Goal: Information Seeking & Learning: Check status

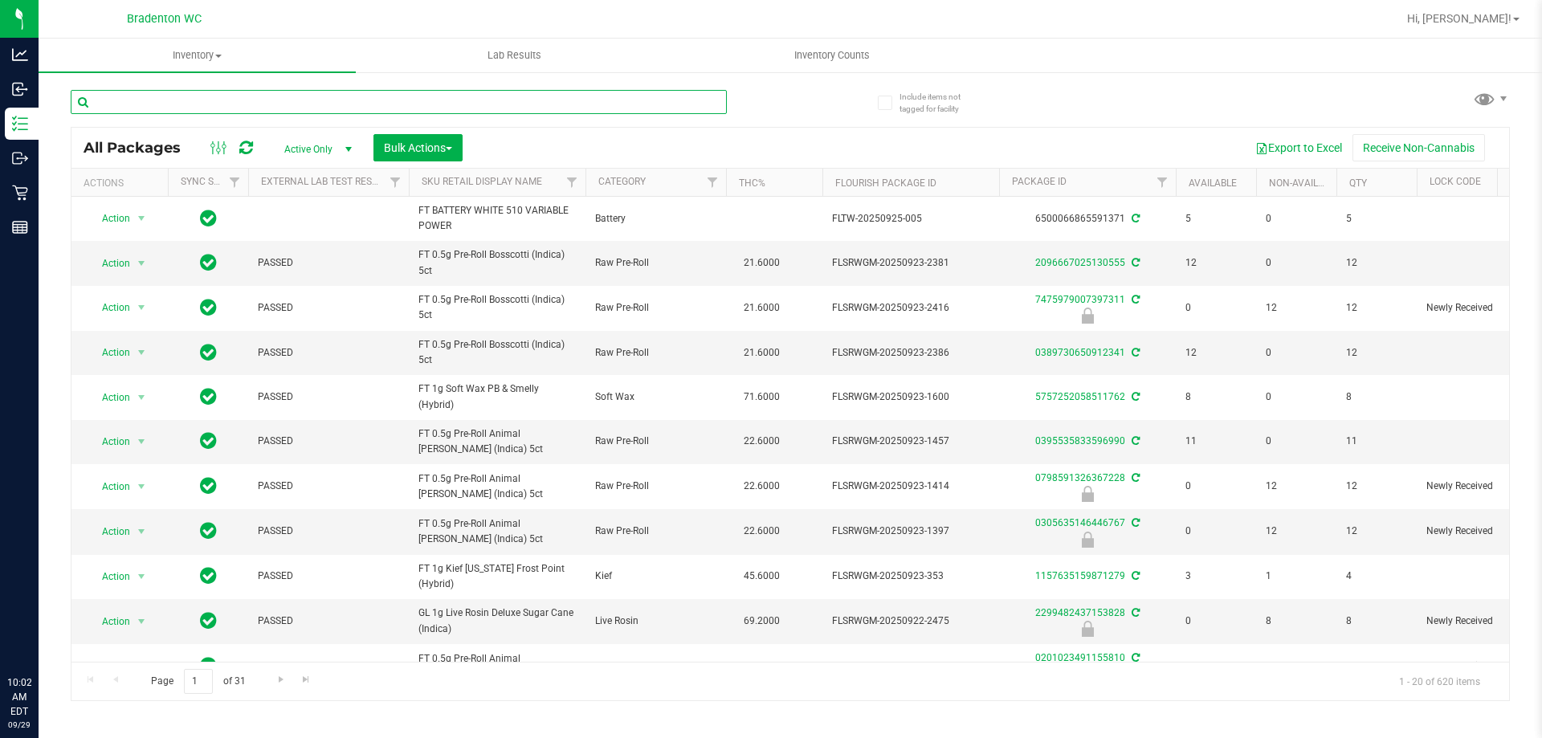
click at [222, 103] on input "text" at bounding box center [399, 102] width 656 height 24
type input "k"
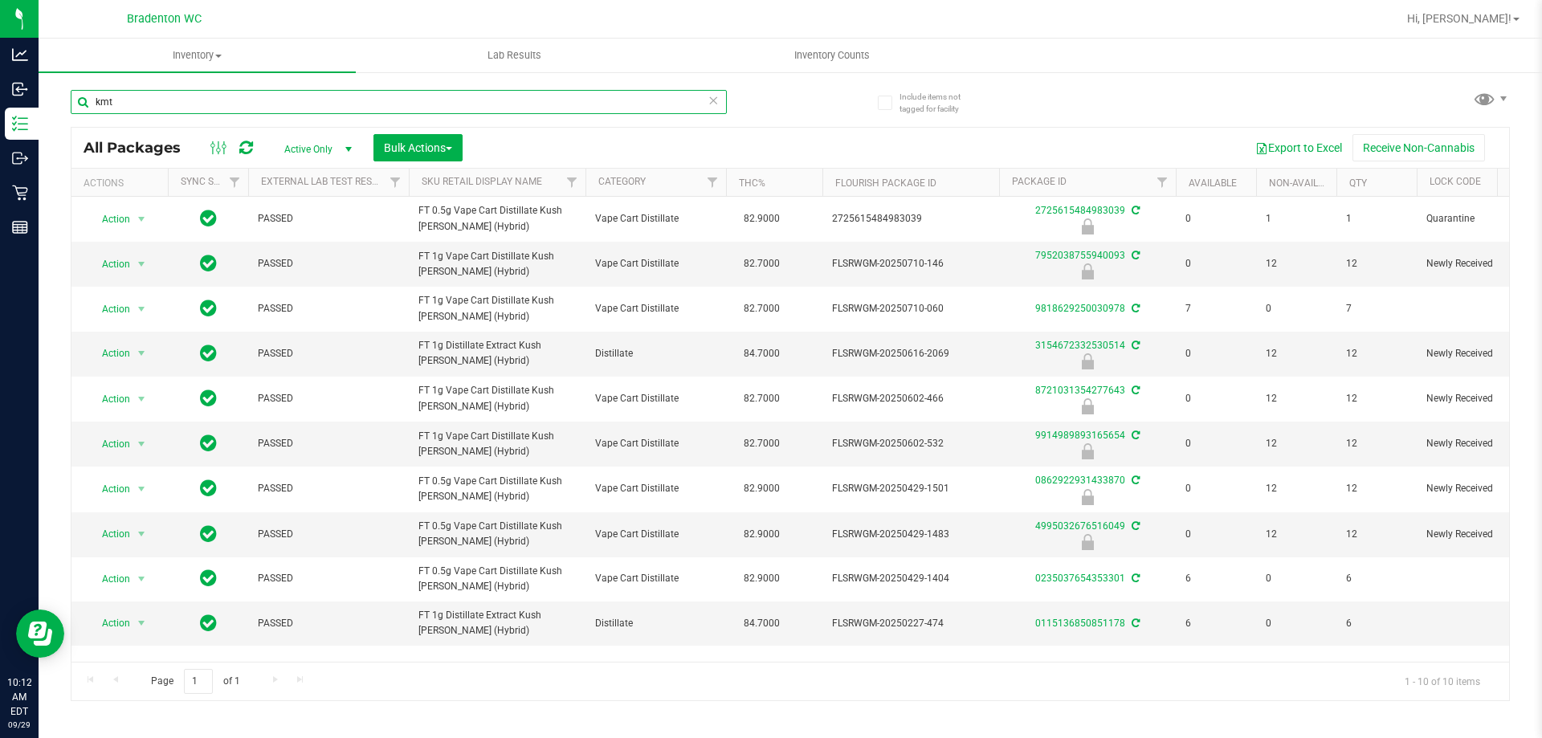
type input "kmt"
click at [713, 99] on icon at bounding box center [713, 99] width 11 height 19
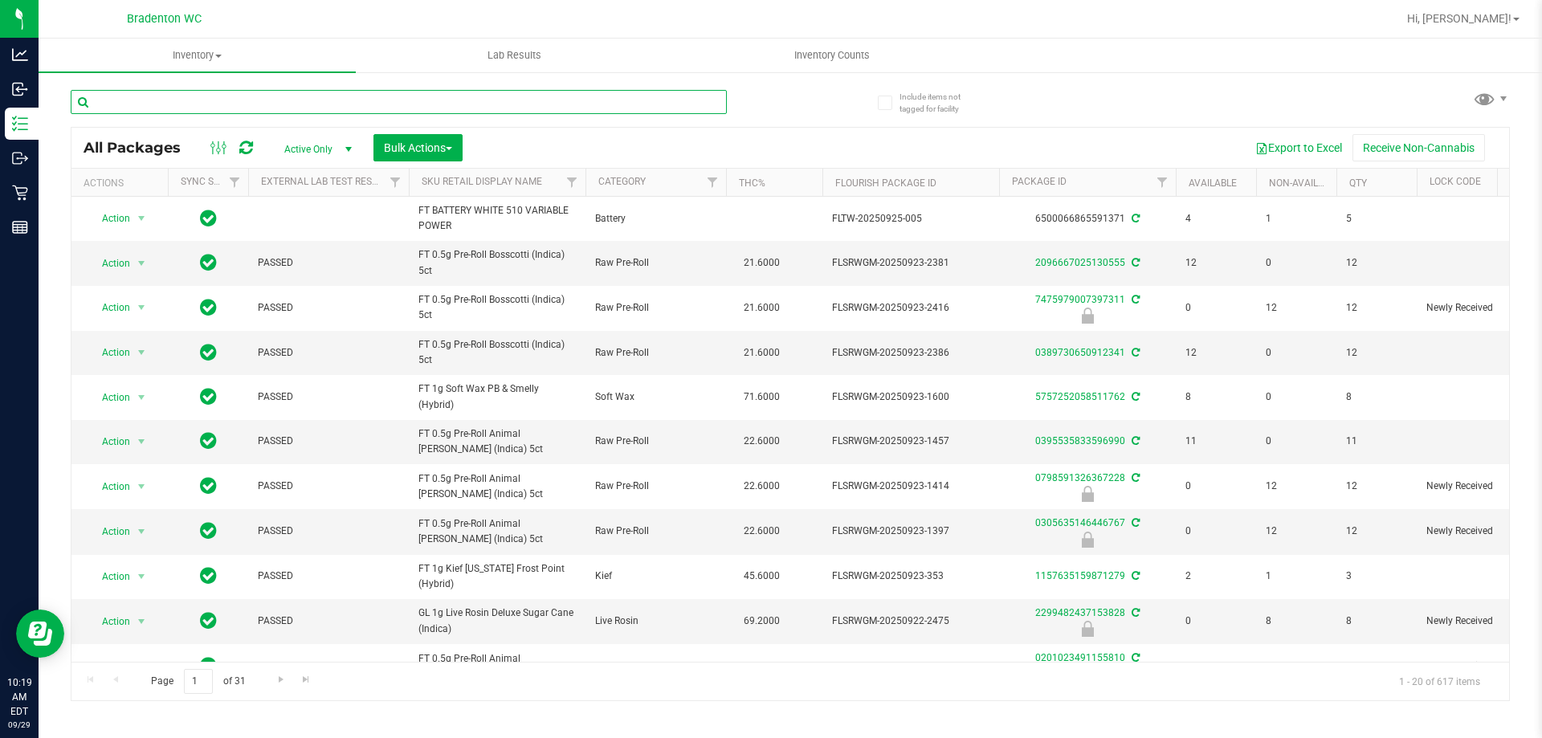
click at [319, 101] on input "text" at bounding box center [399, 102] width 656 height 24
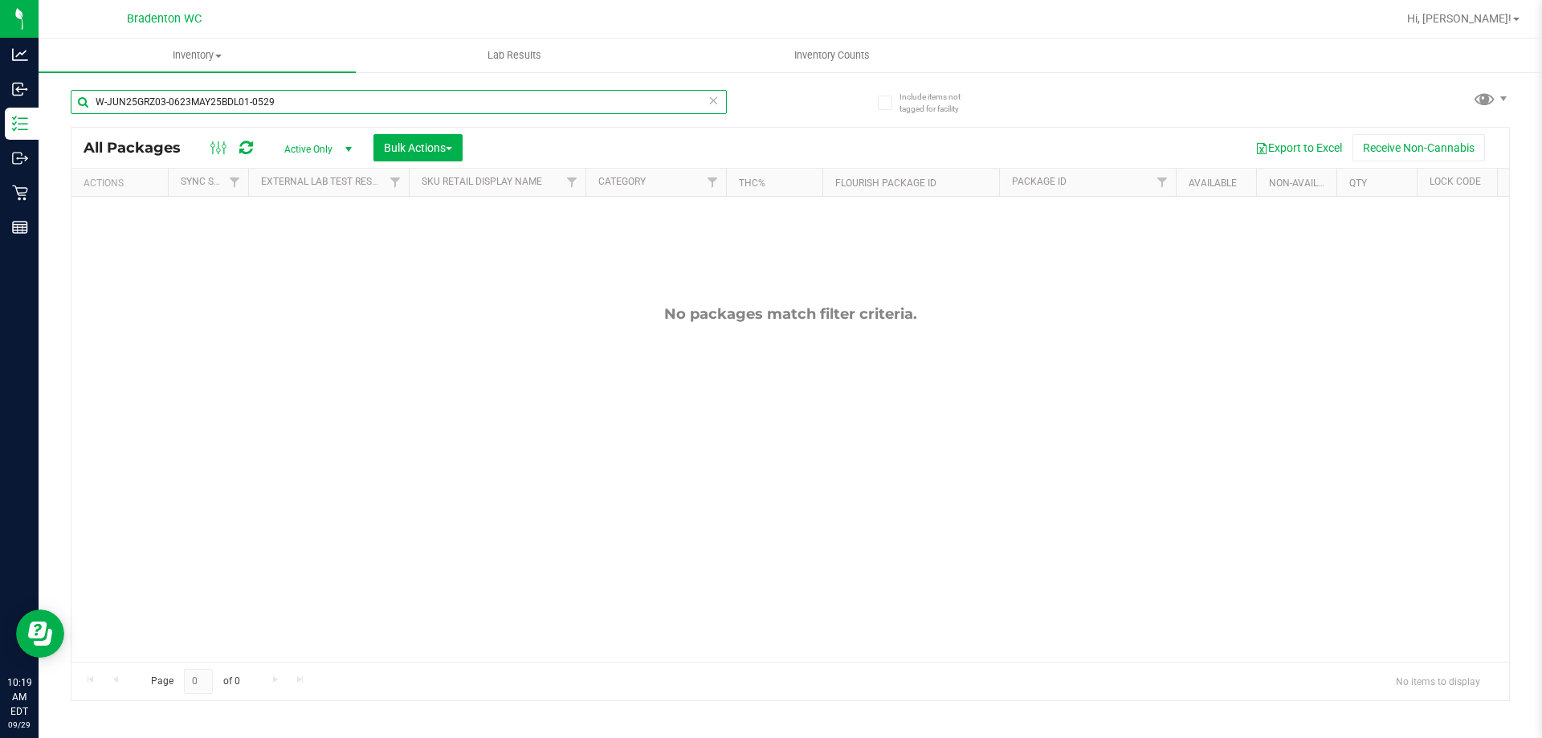
type input "W-JUN25GRZ03-0623MAY25BDL01-0529"
click at [714, 105] on icon at bounding box center [713, 99] width 11 height 19
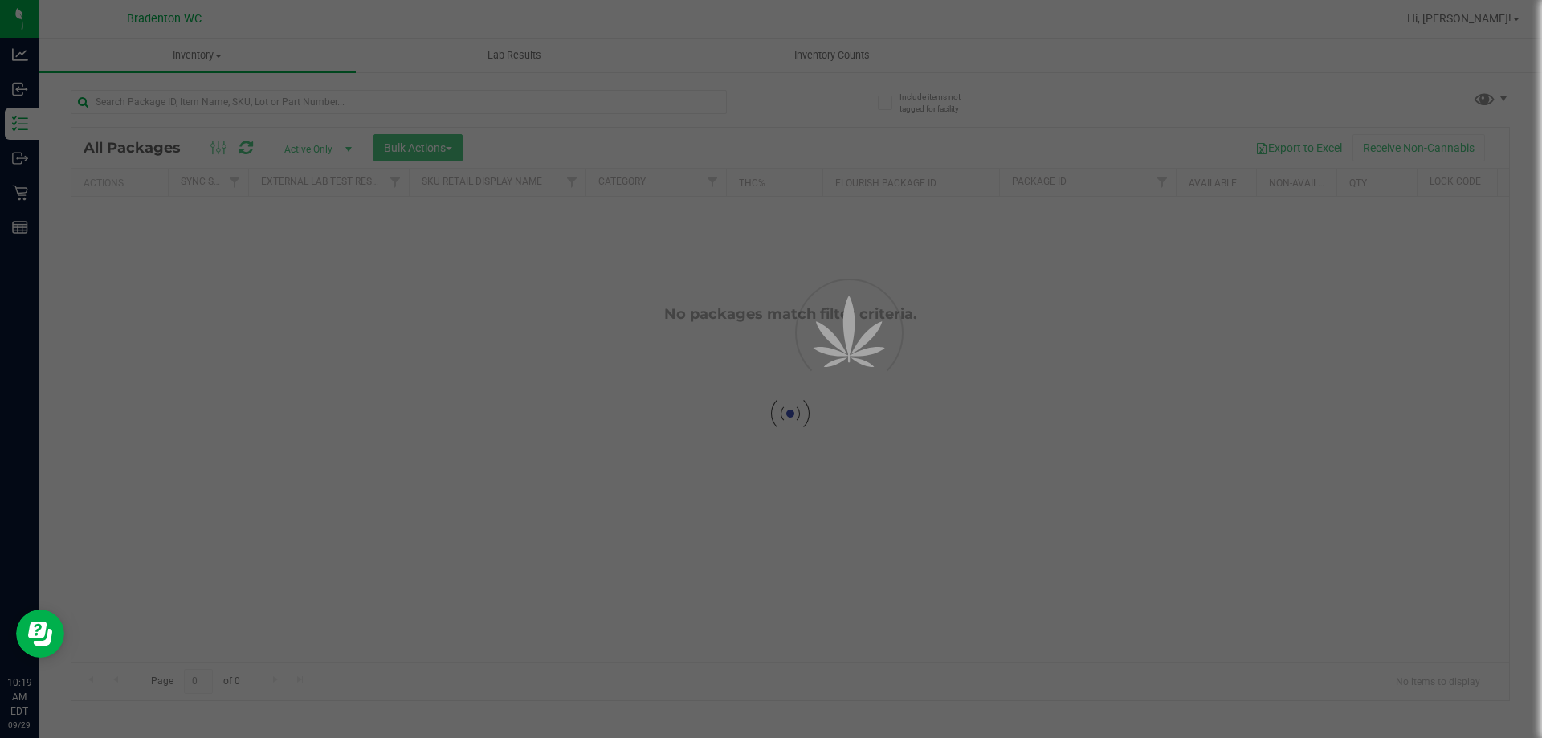
click at [751, 97] on div at bounding box center [771, 369] width 1542 height 738
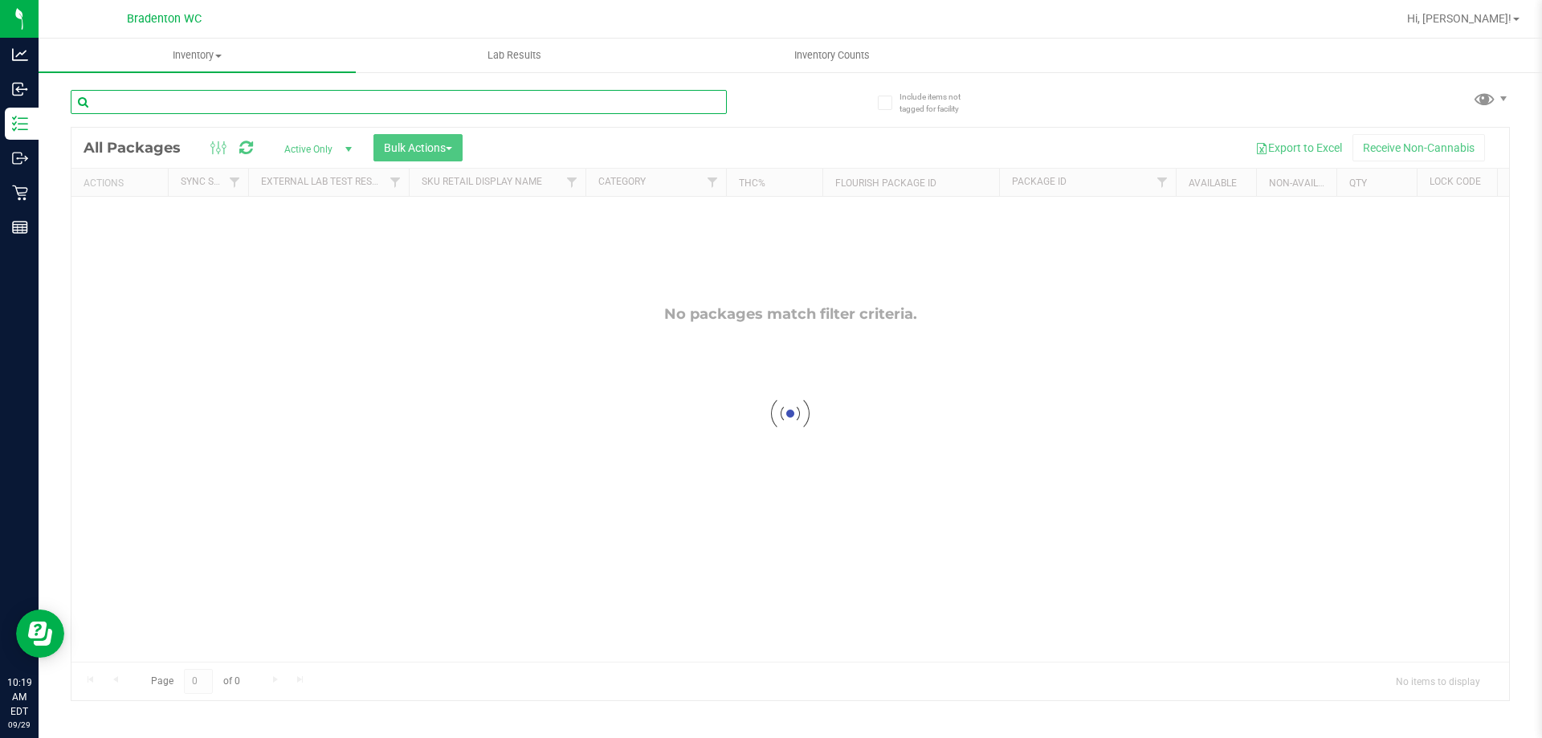
click at [657, 104] on input "text" at bounding box center [399, 102] width 656 height 24
click at [723, 108] on input "MAY25BDL01-0529" at bounding box center [399, 102] width 656 height 24
click at [700, 104] on input "MAY25BDL01-0529" at bounding box center [399, 102] width 656 height 24
type input "MAY25BDL01-0529"
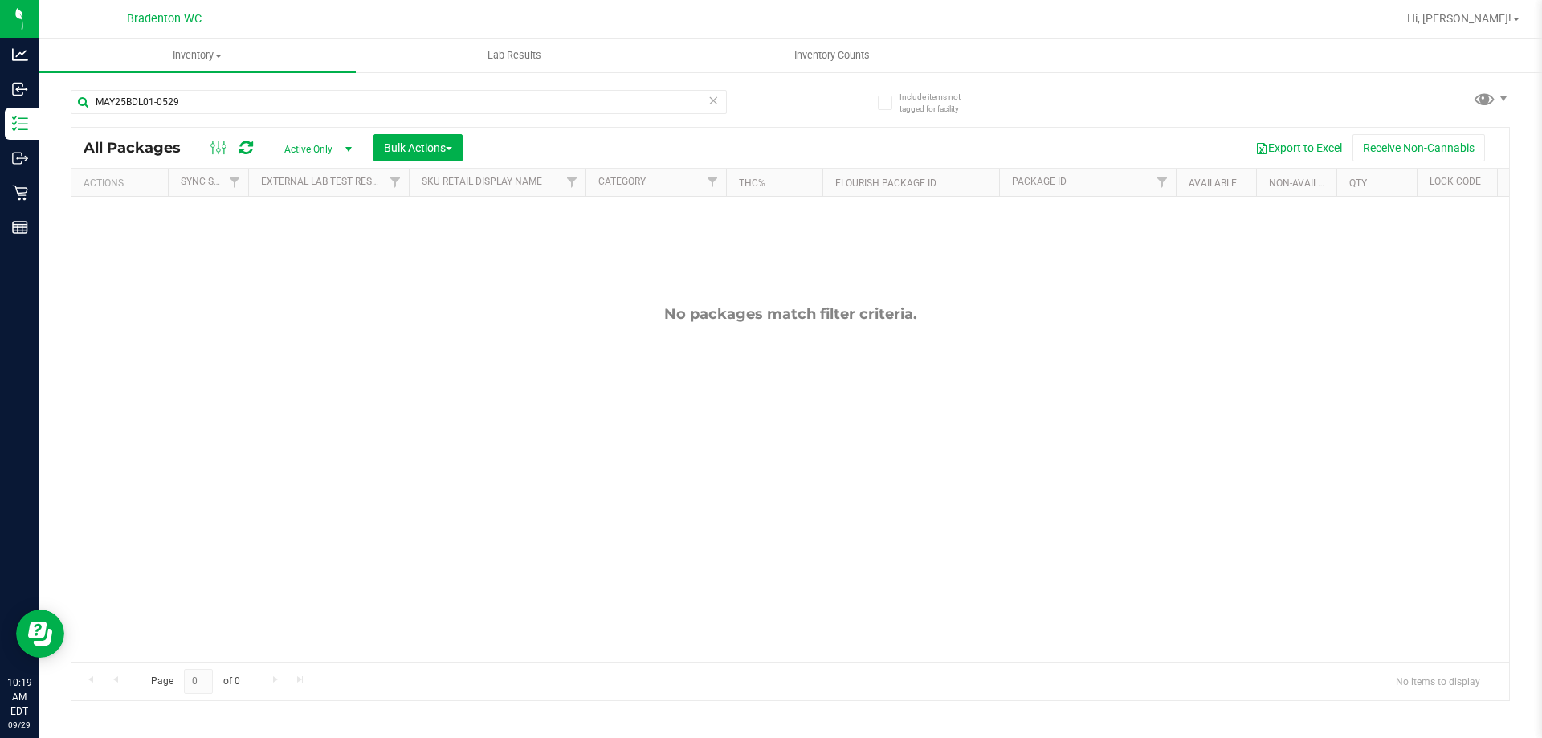
click at [716, 99] on icon at bounding box center [713, 99] width 11 height 19
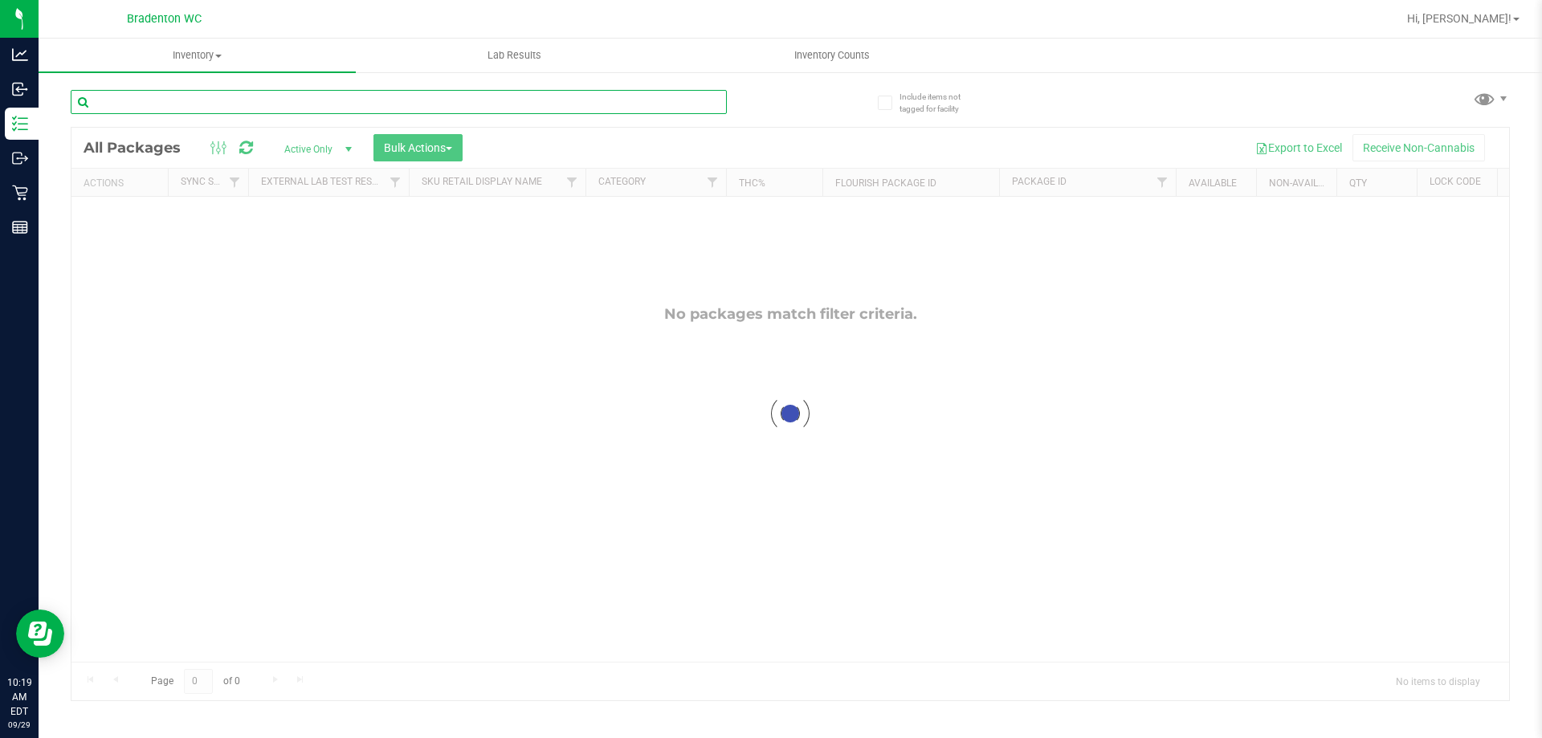
click at [673, 105] on input "text" at bounding box center [399, 102] width 656 height 24
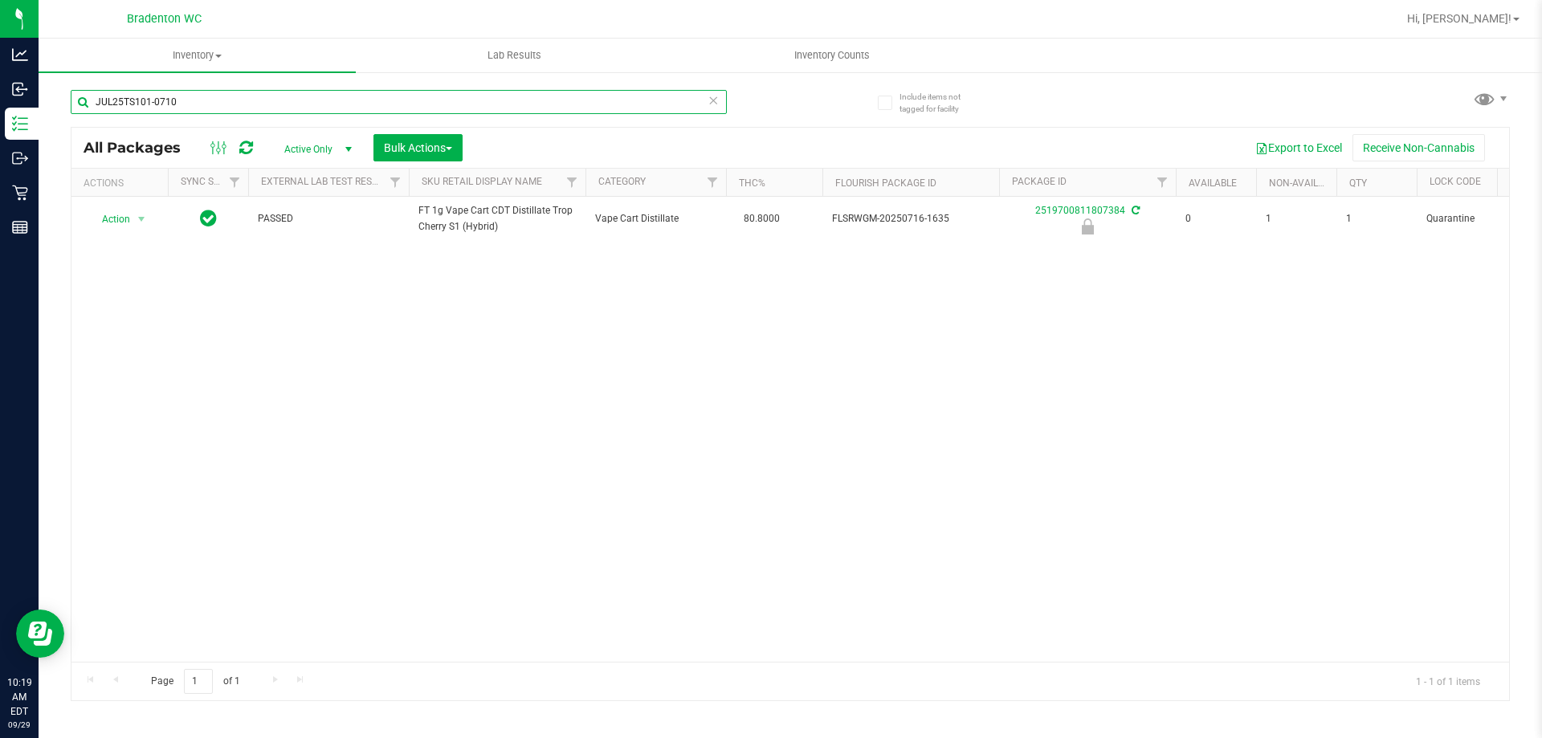
click at [706, 96] on input "JUL25TS101-0710" at bounding box center [399, 102] width 656 height 24
type input "JUL25TS101-0710"
click at [714, 100] on icon at bounding box center [713, 99] width 11 height 19
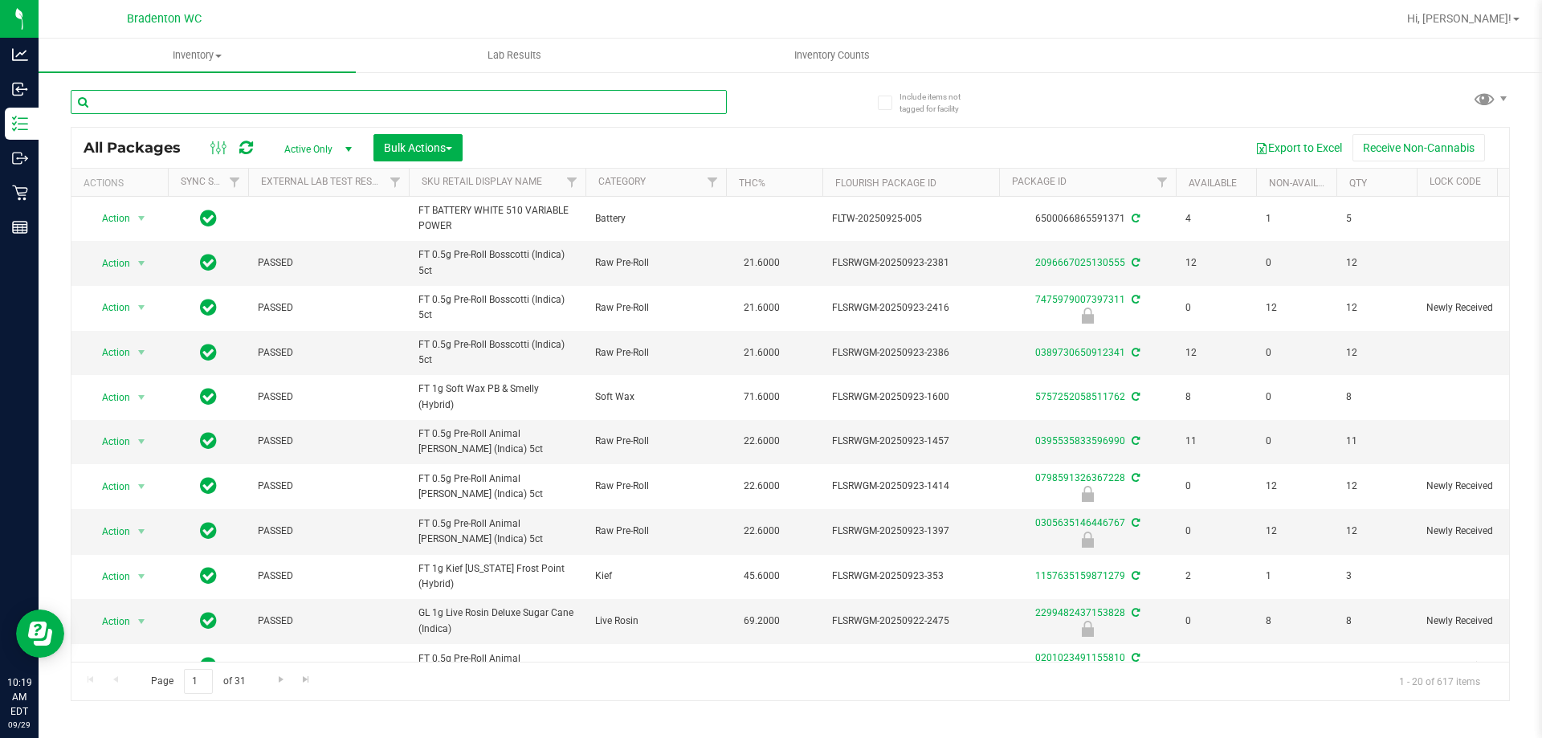
click at [345, 96] on input "text" at bounding box center [399, 102] width 656 height 24
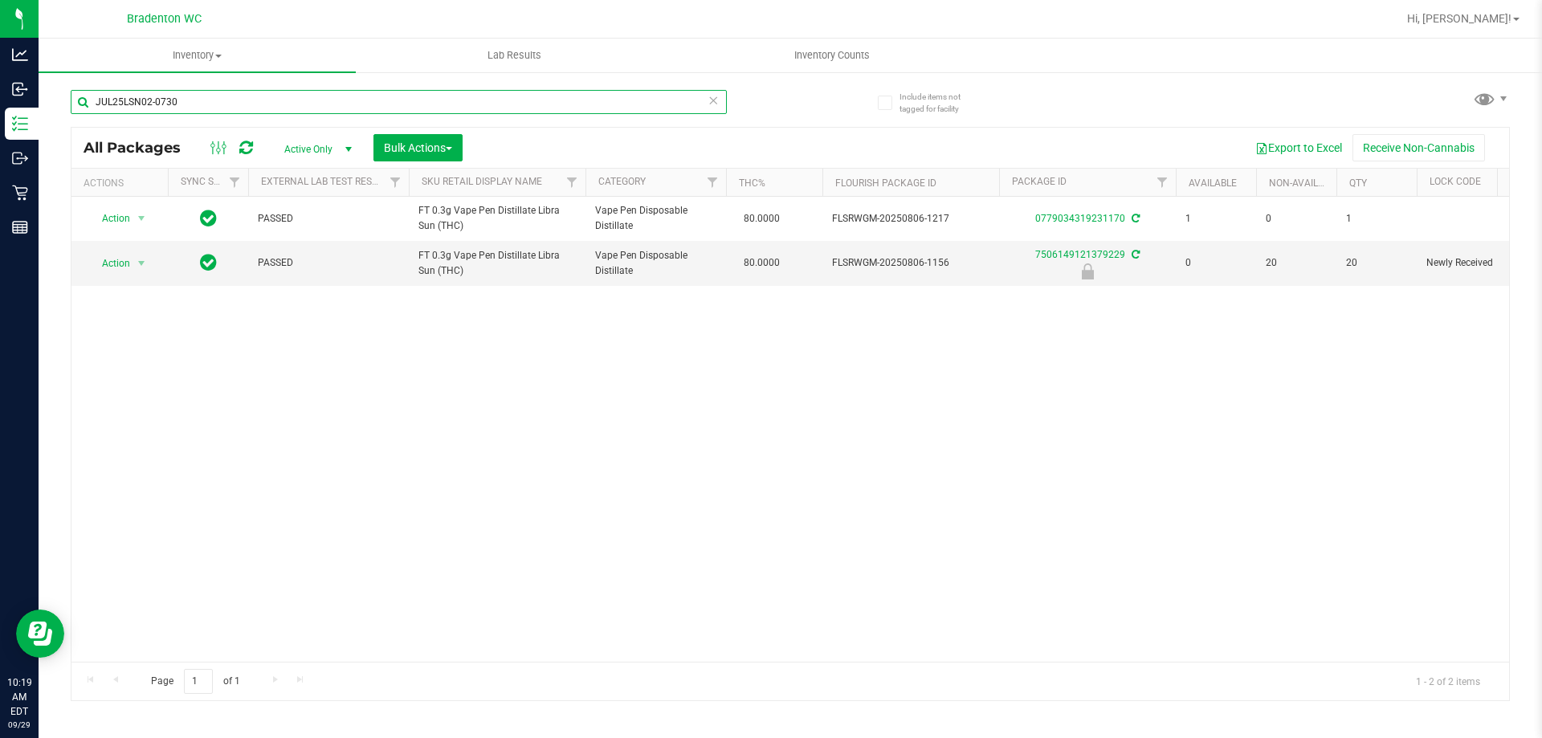
click at [719, 101] on input "JUL25LSN02-0730" at bounding box center [399, 102] width 656 height 24
type input "JUL25LSN02-0730"
click at [715, 99] on icon at bounding box center [713, 99] width 11 height 19
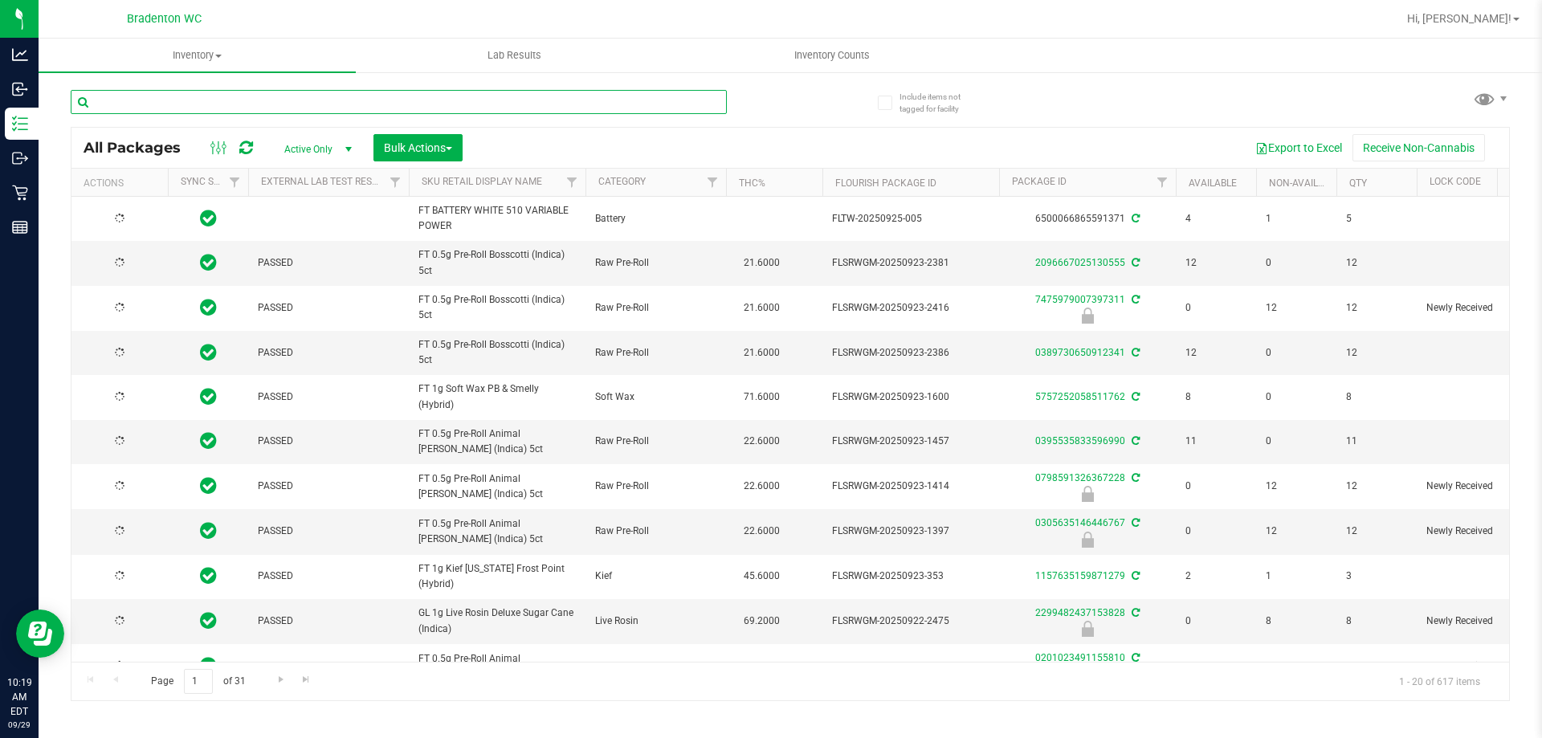
click at [663, 105] on input "text" at bounding box center [399, 102] width 656 height 24
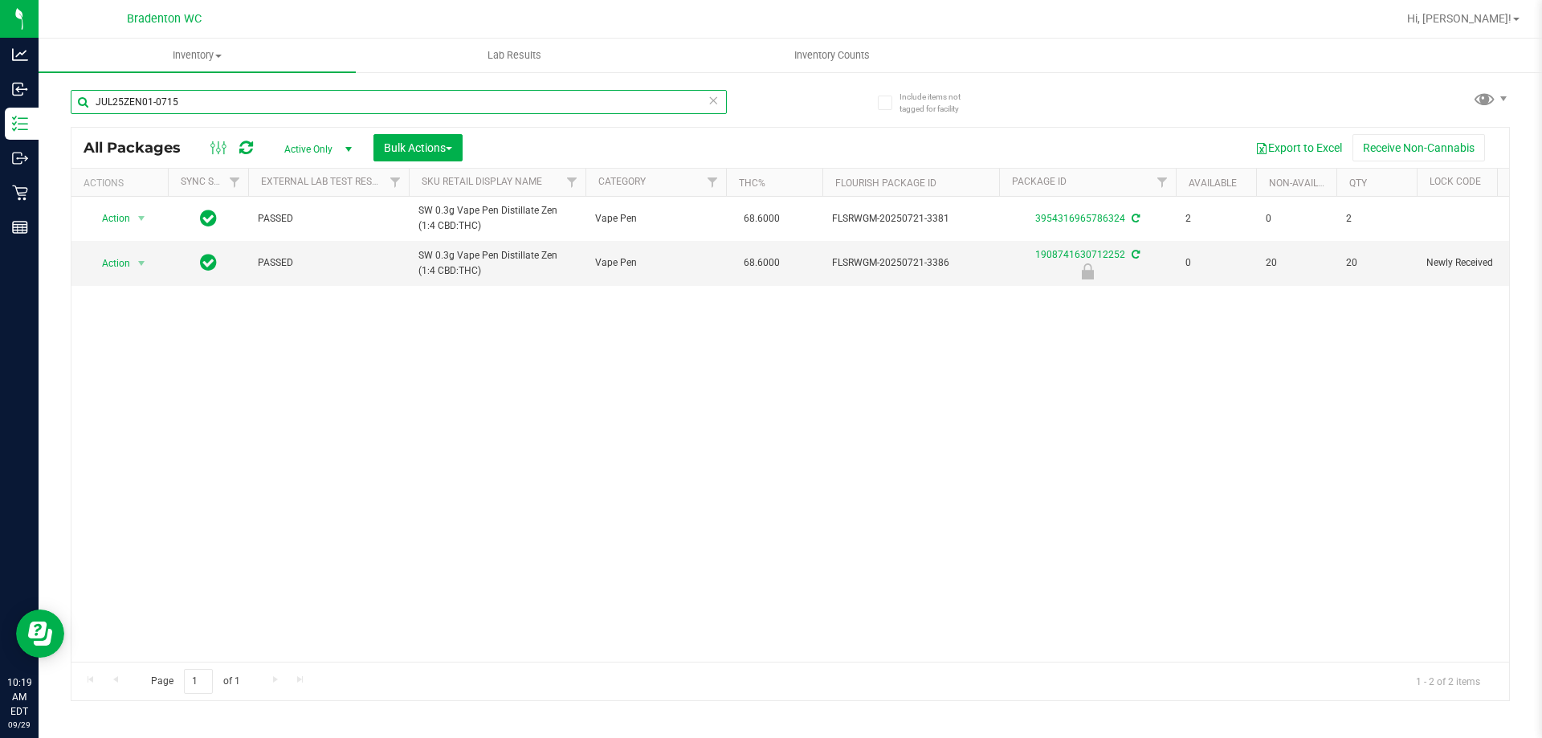
type input "JUL25ZEN01-0715"
click at [716, 99] on icon at bounding box center [713, 99] width 11 height 19
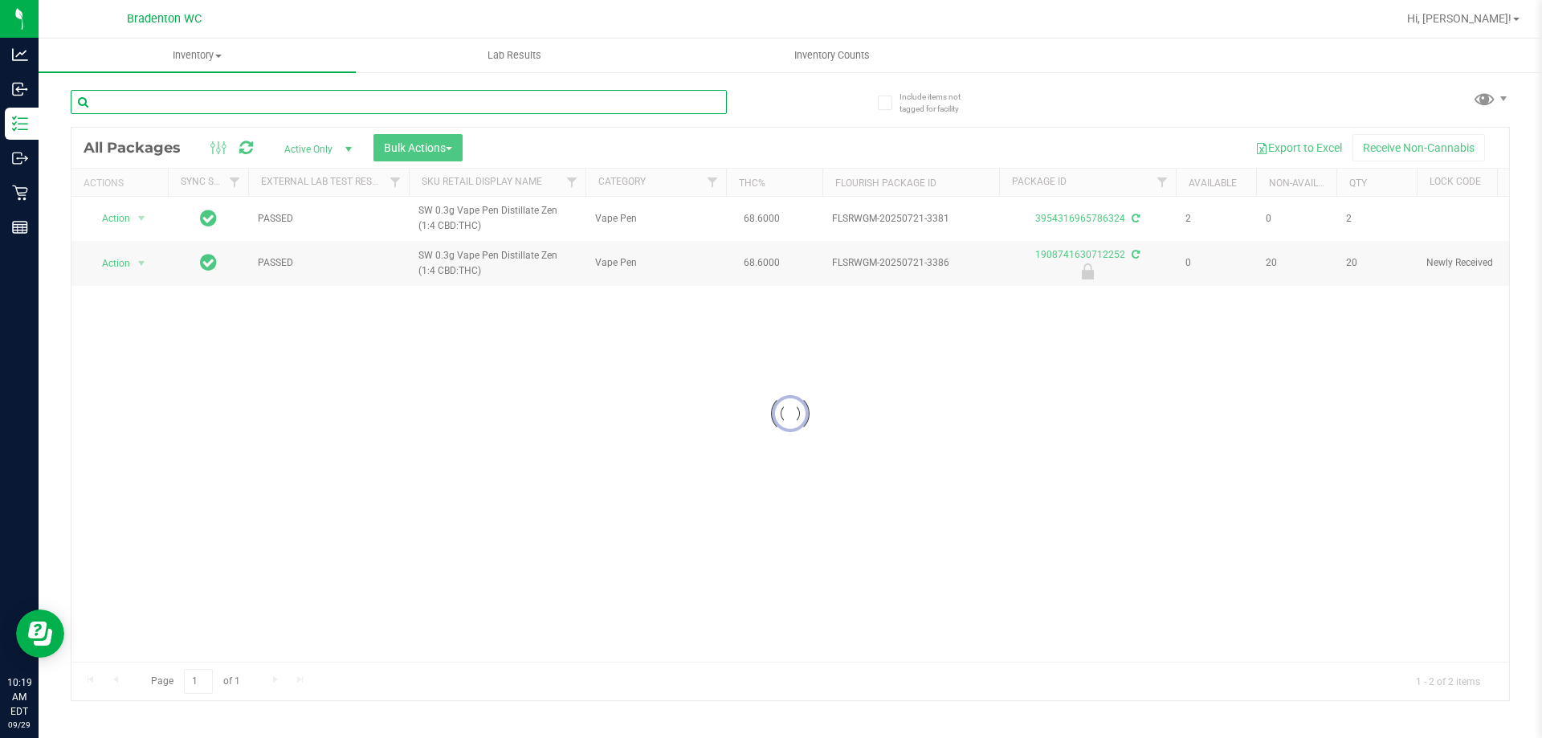
click at [652, 100] on input "text" at bounding box center [399, 102] width 656 height 24
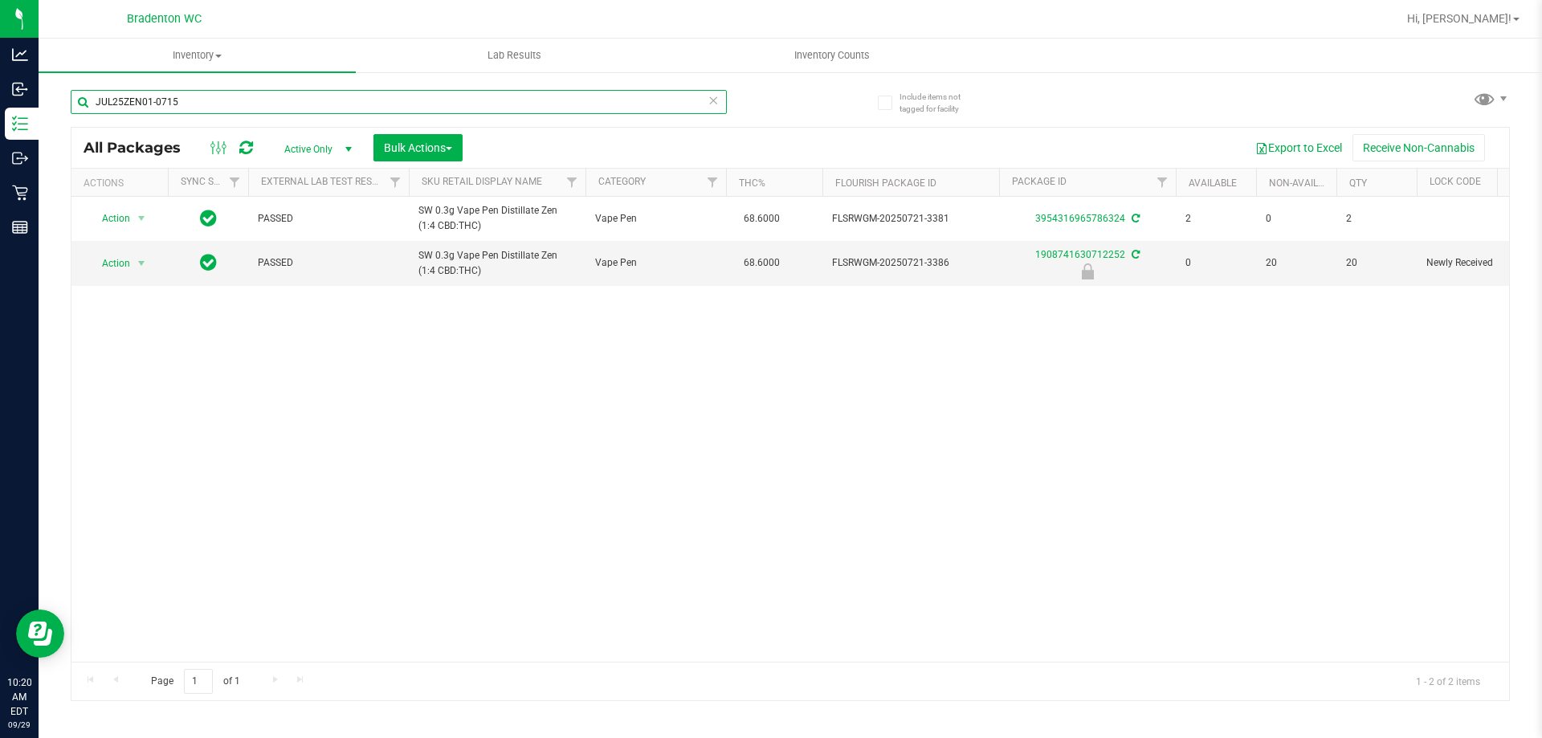
type input "JUL25ZEN01-0715"
click at [712, 107] on icon at bounding box center [713, 99] width 11 height 19
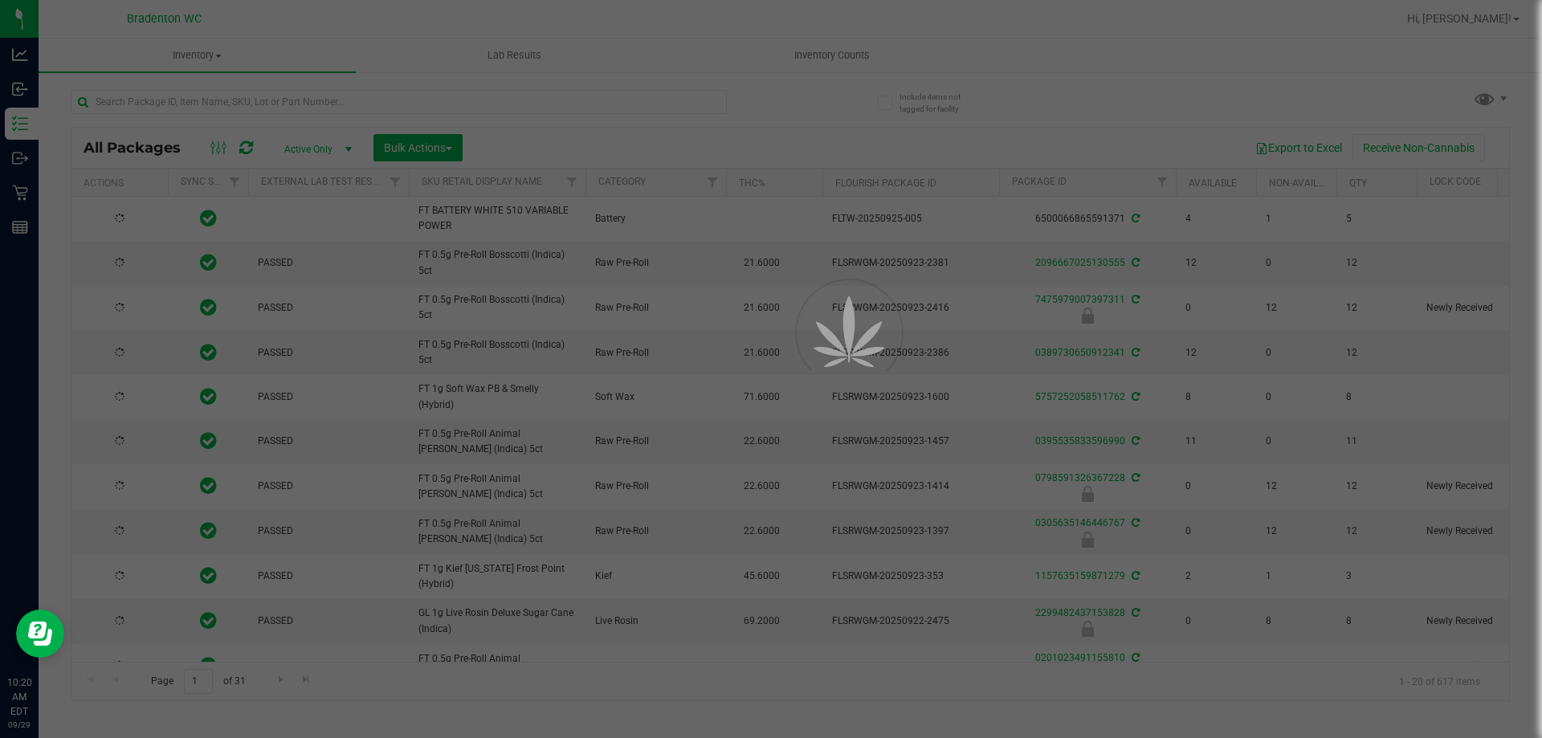
click at [336, 100] on div at bounding box center [771, 369] width 1542 height 738
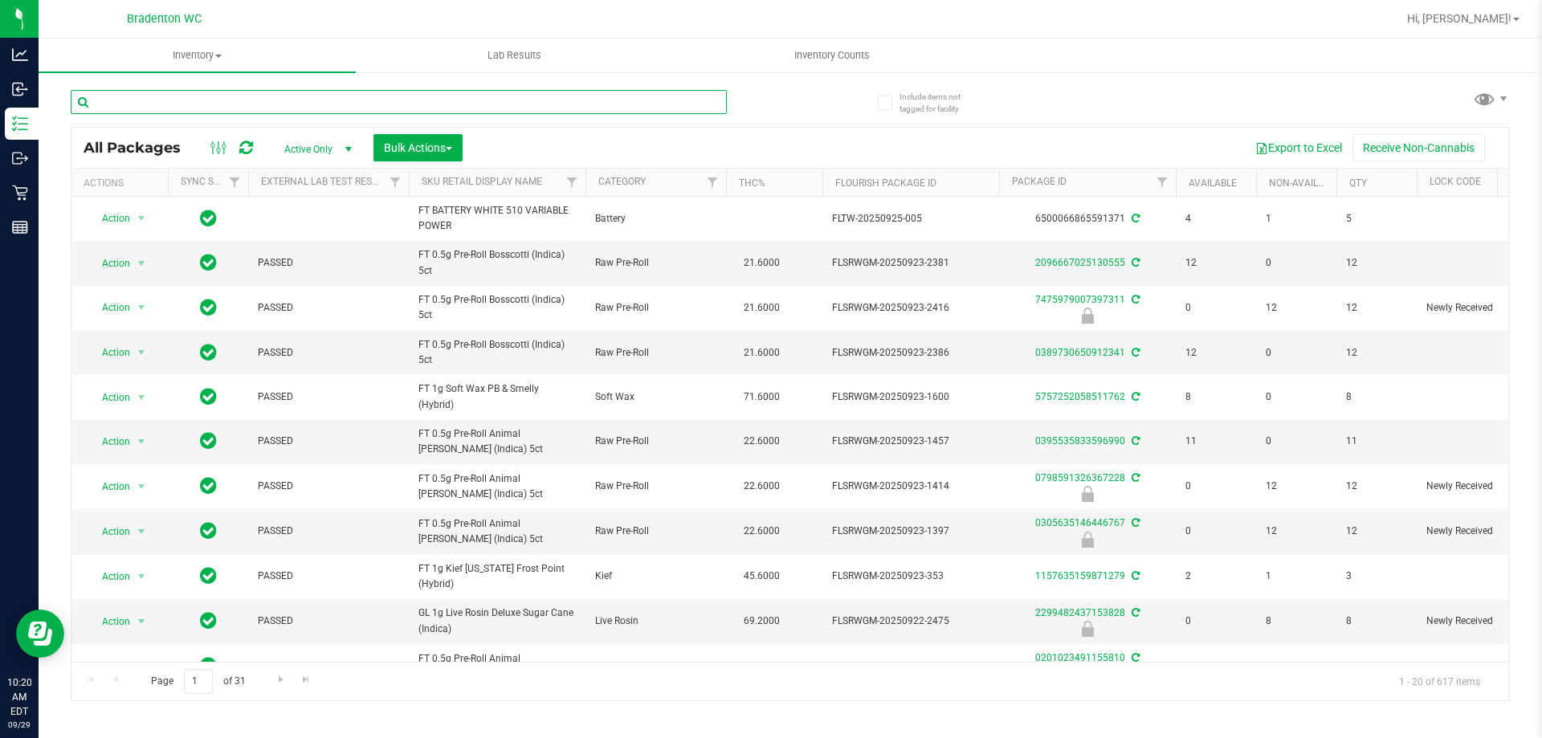
click at [386, 101] on input "text" at bounding box center [399, 102] width 656 height 24
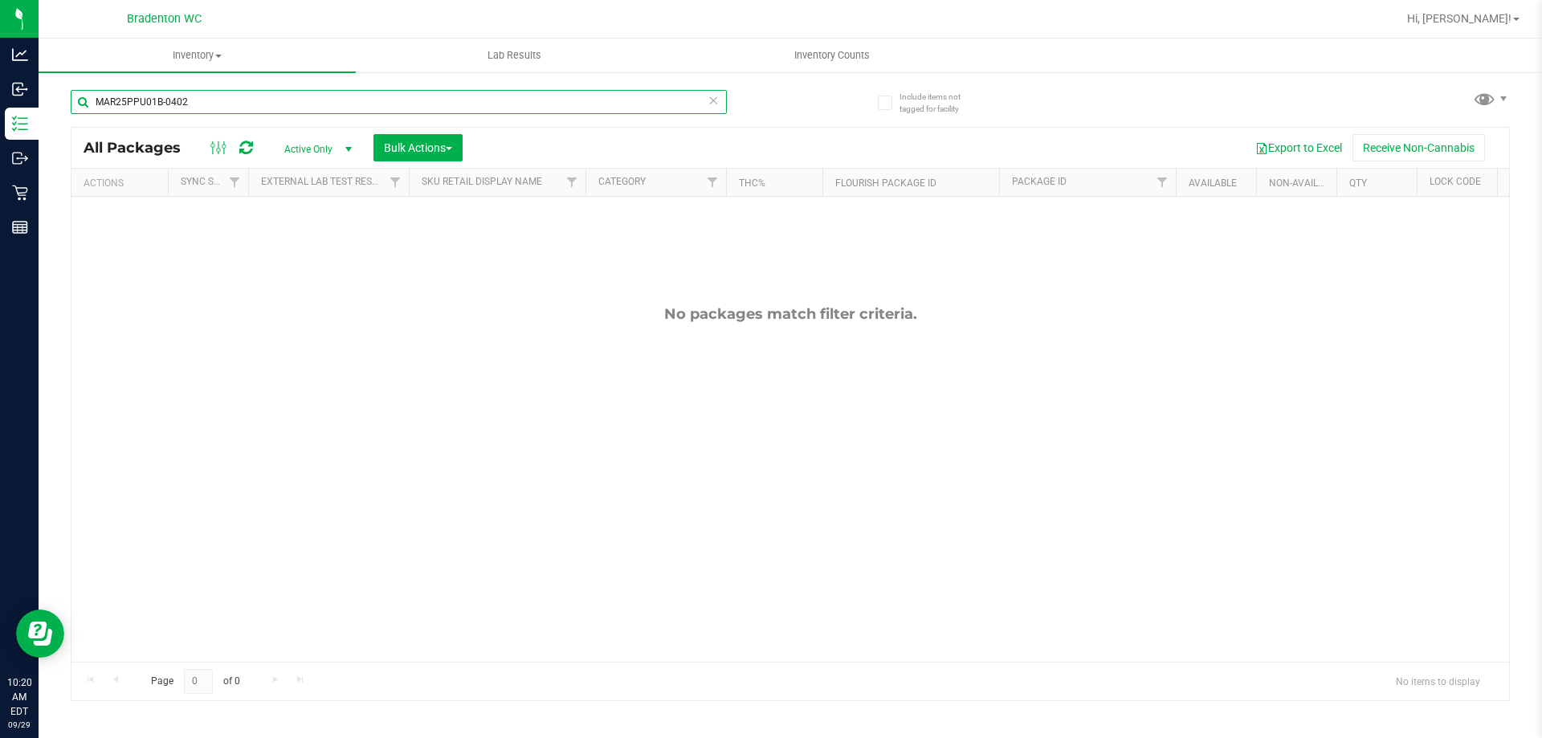
type input "MAR25PPU01B-0402"
click at [718, 109] on span at bounding box center [713, 100] width 11 height 21
click at [691, 99] on input "text" at bounding box center [399, 102] width 656 height 24
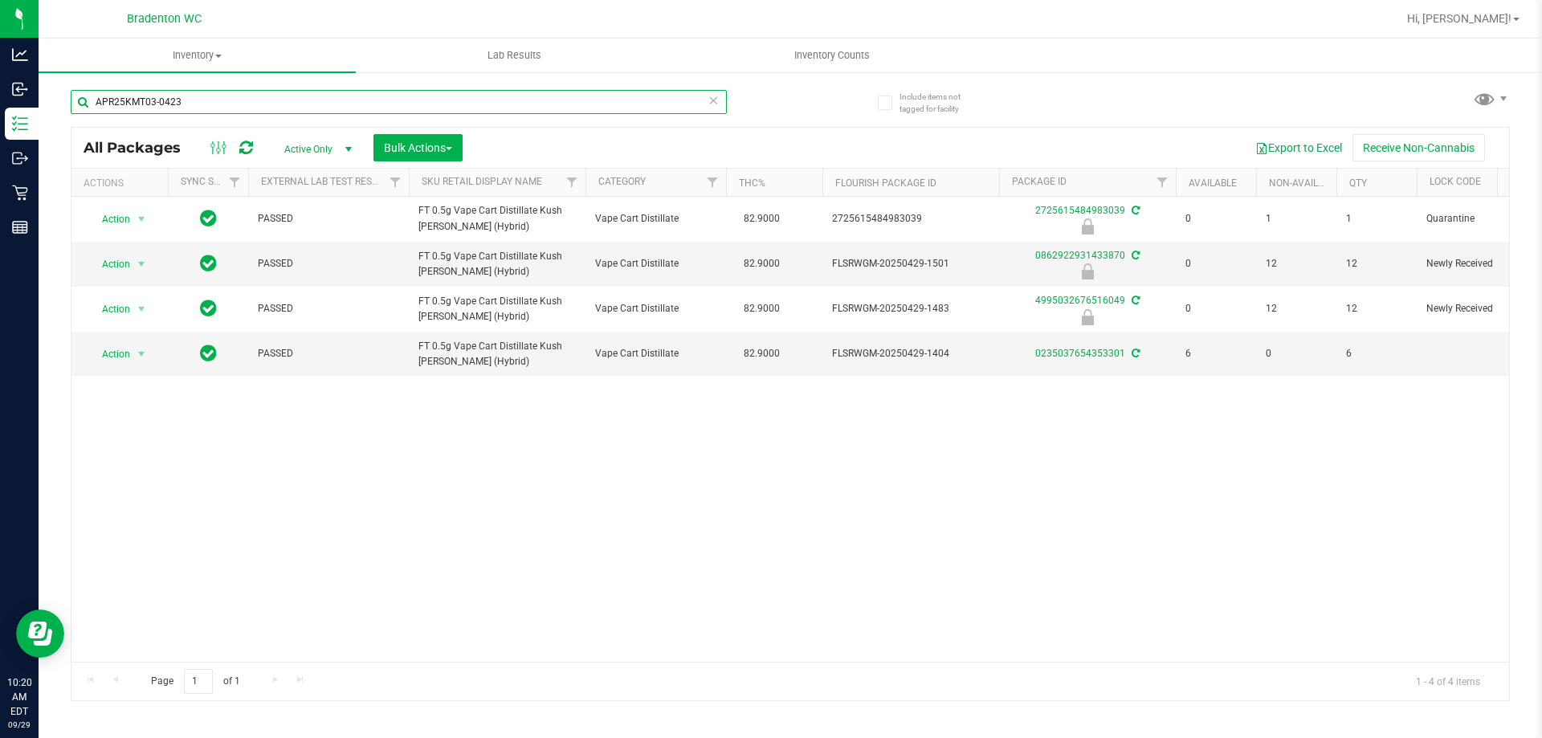
type input "APR25KMT03-0423"
click at [712, 94] on icon at bounding box center [713, 99] width 11 height 19
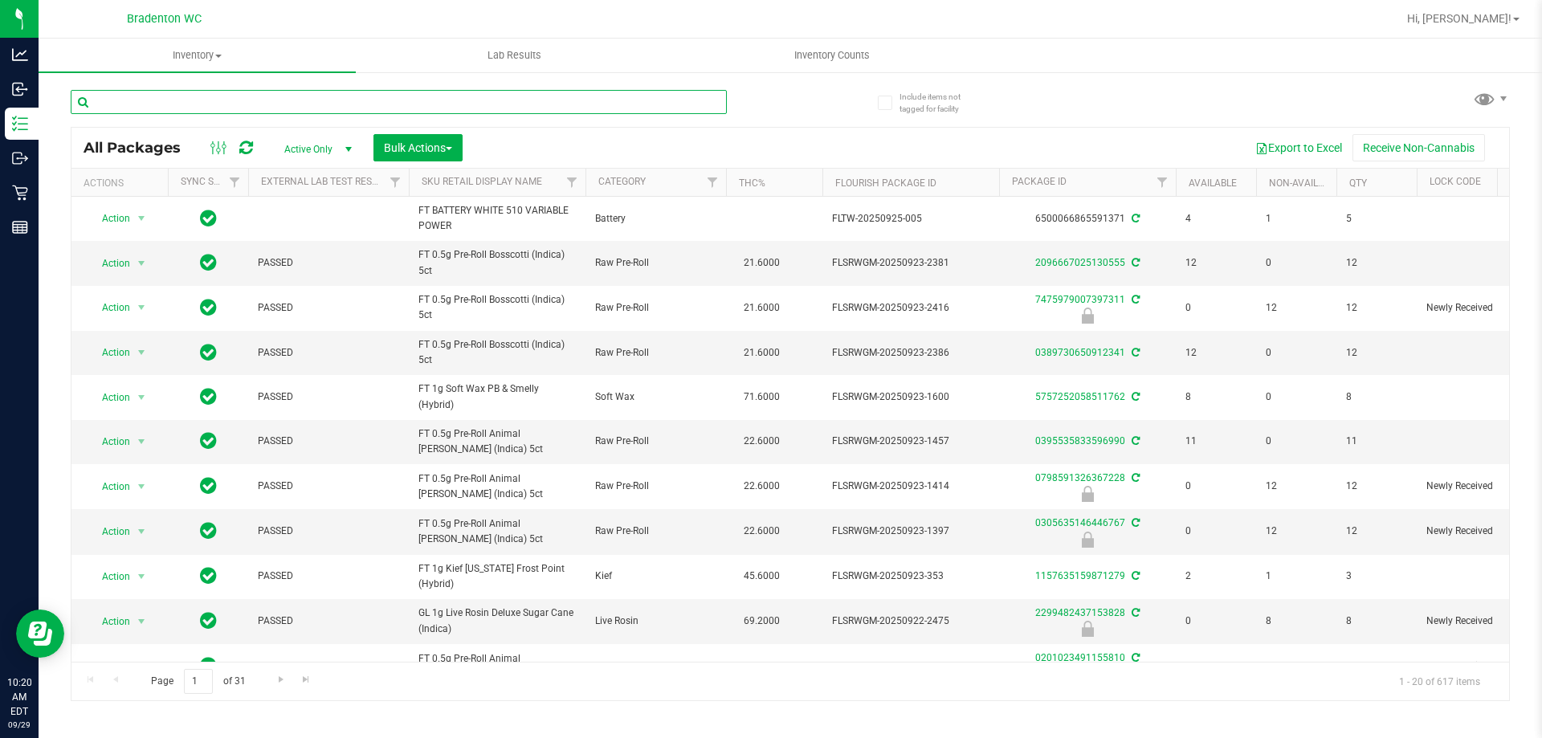
click at [247, 101] on input "text" at bounding box center [399, 102] width 656 height 24
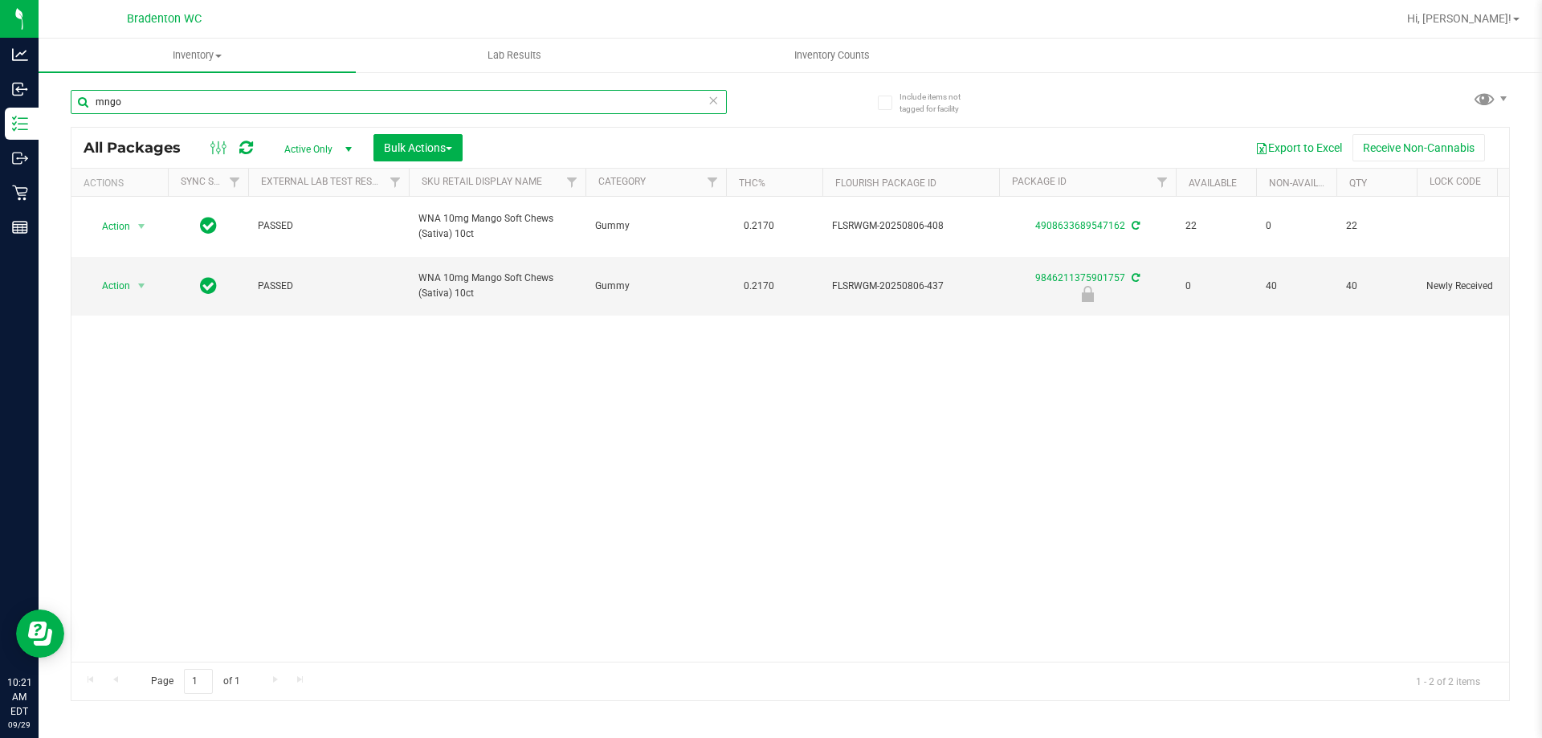
type input "mngo"
click at [715, 109] on span at bounding box center [713, 100] width 11 height 21
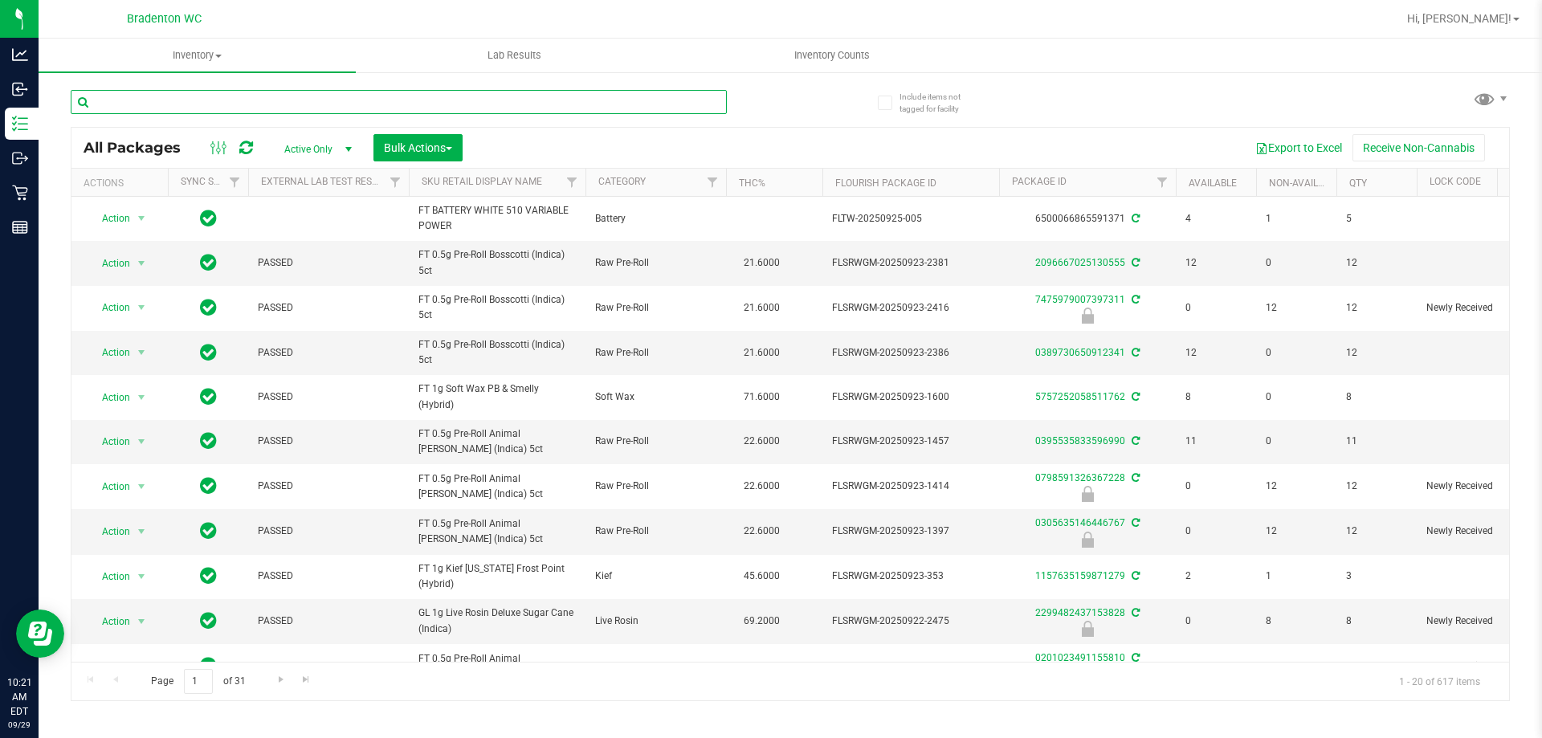
click at [217, 101] on input "text" at bounding box center [399, 102] width 656 height 24
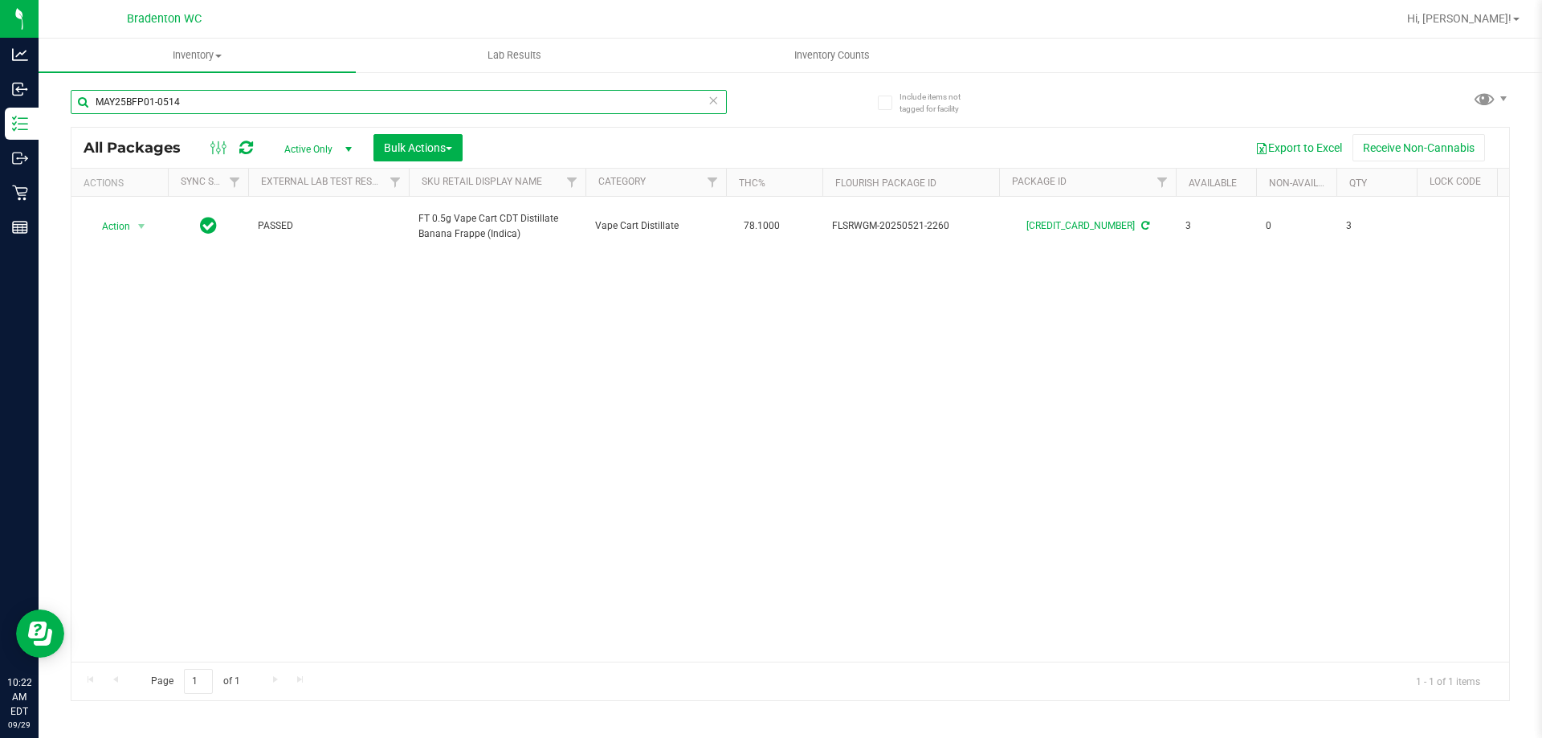
type input "MAY25BFP01-0514"
click at [709, 100] on icon at bounding box center [713, 99] width 11 height 19
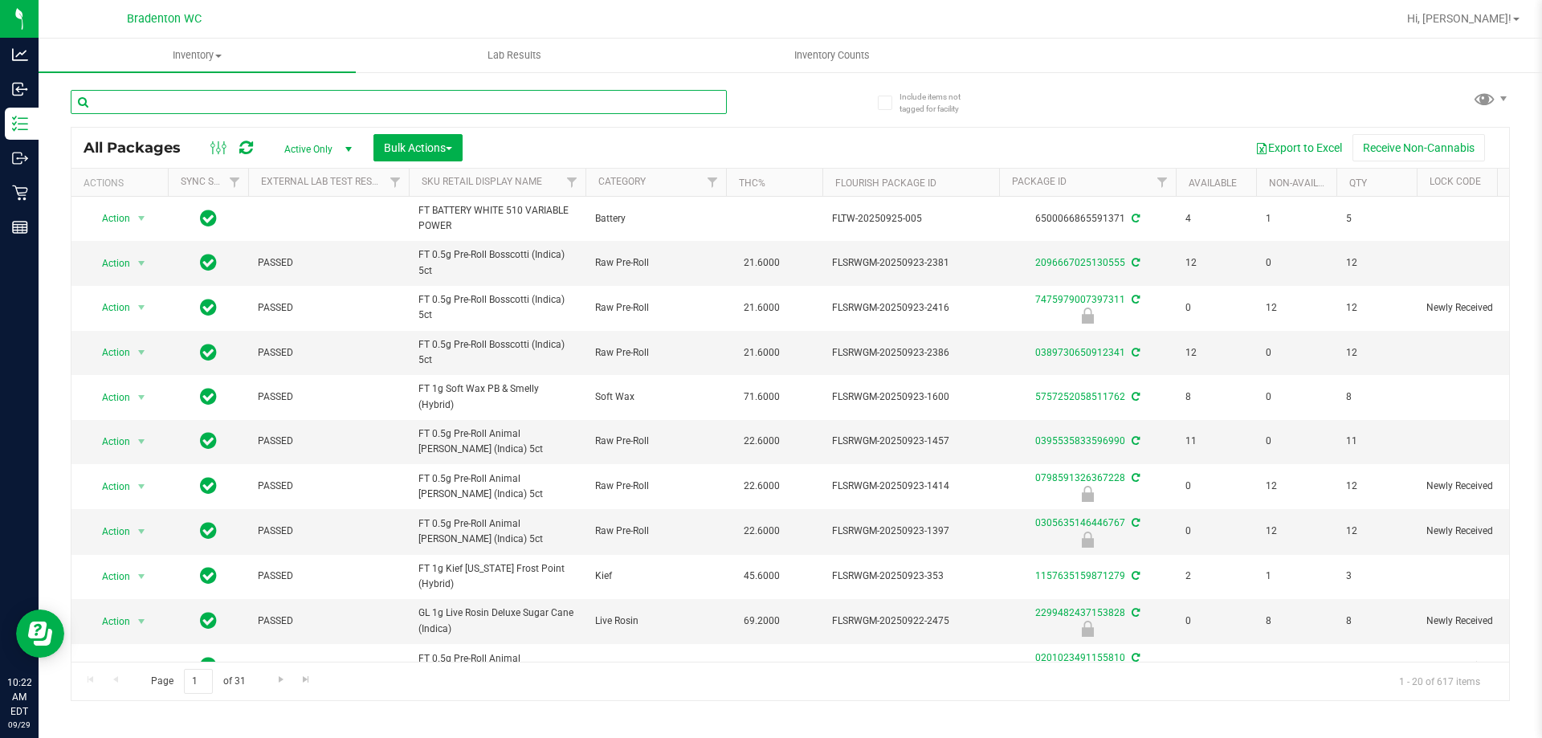
click at [283, 100] on input "text" at bounding box center [399, 102] width 656 height 24
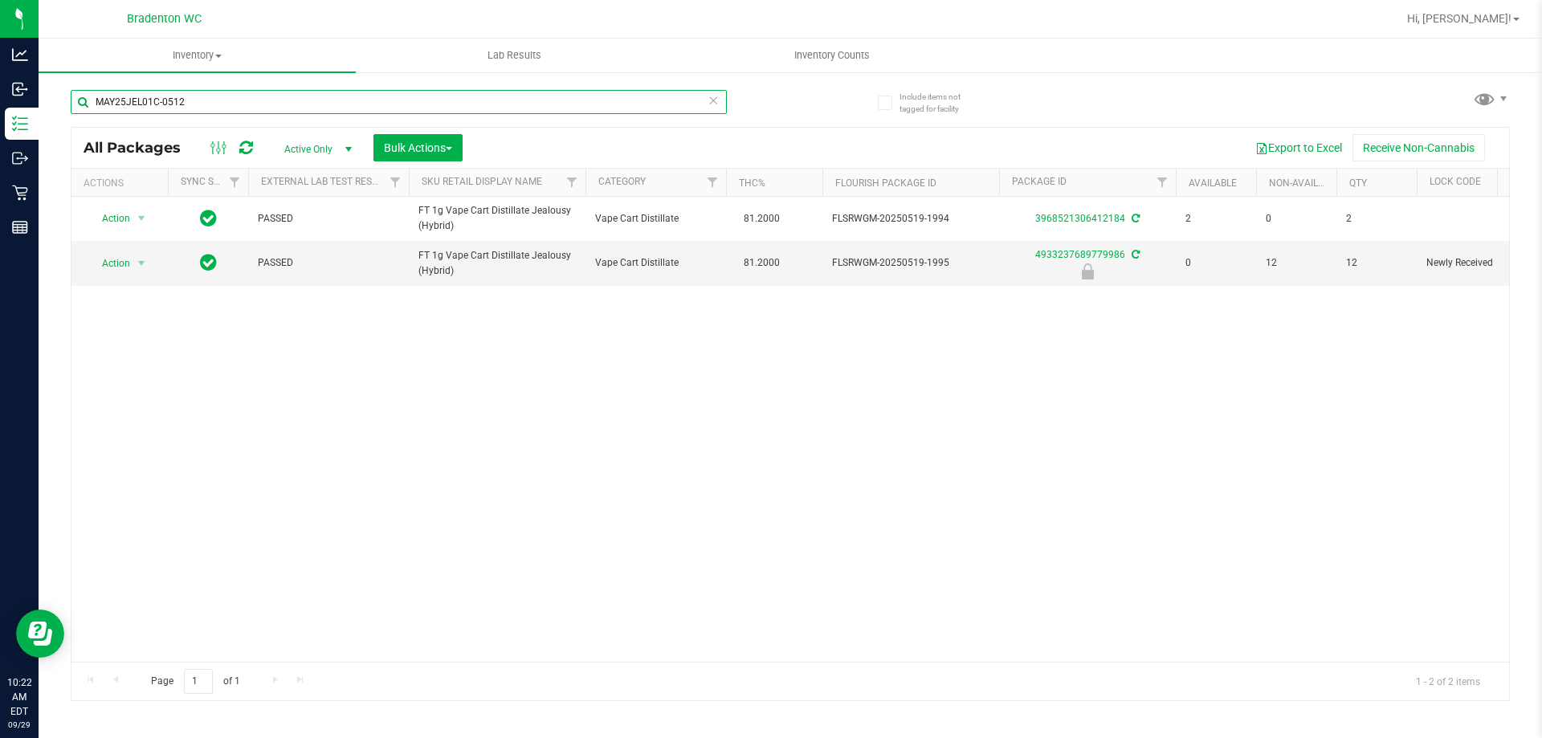
type input "MAY25JEL01C-0512"
click at [713, 107] on icon at bounding box center [713, 99] width 11 height 19
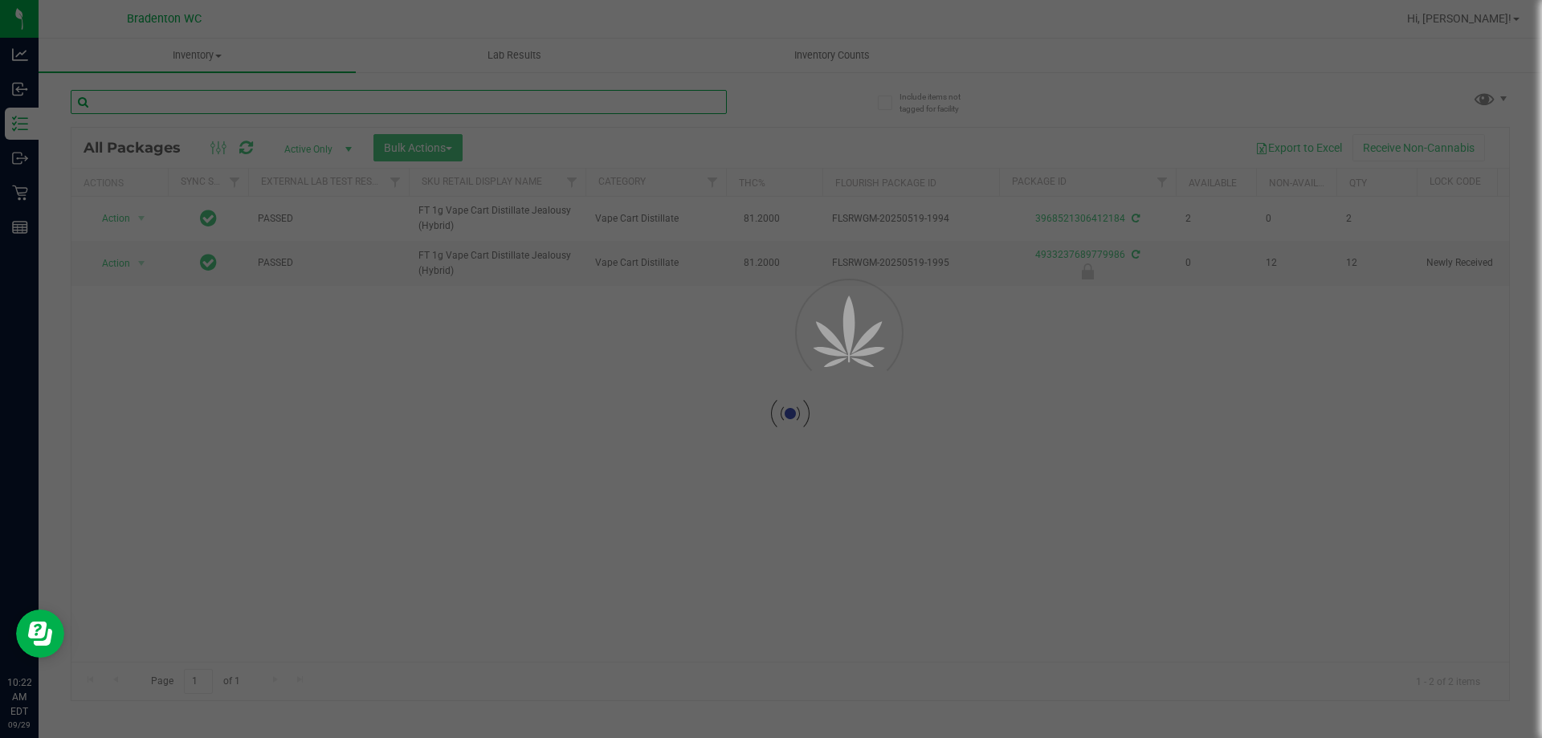
click at [715, 98] on input "text" at bounding box center [399, 102] width 656 height 24
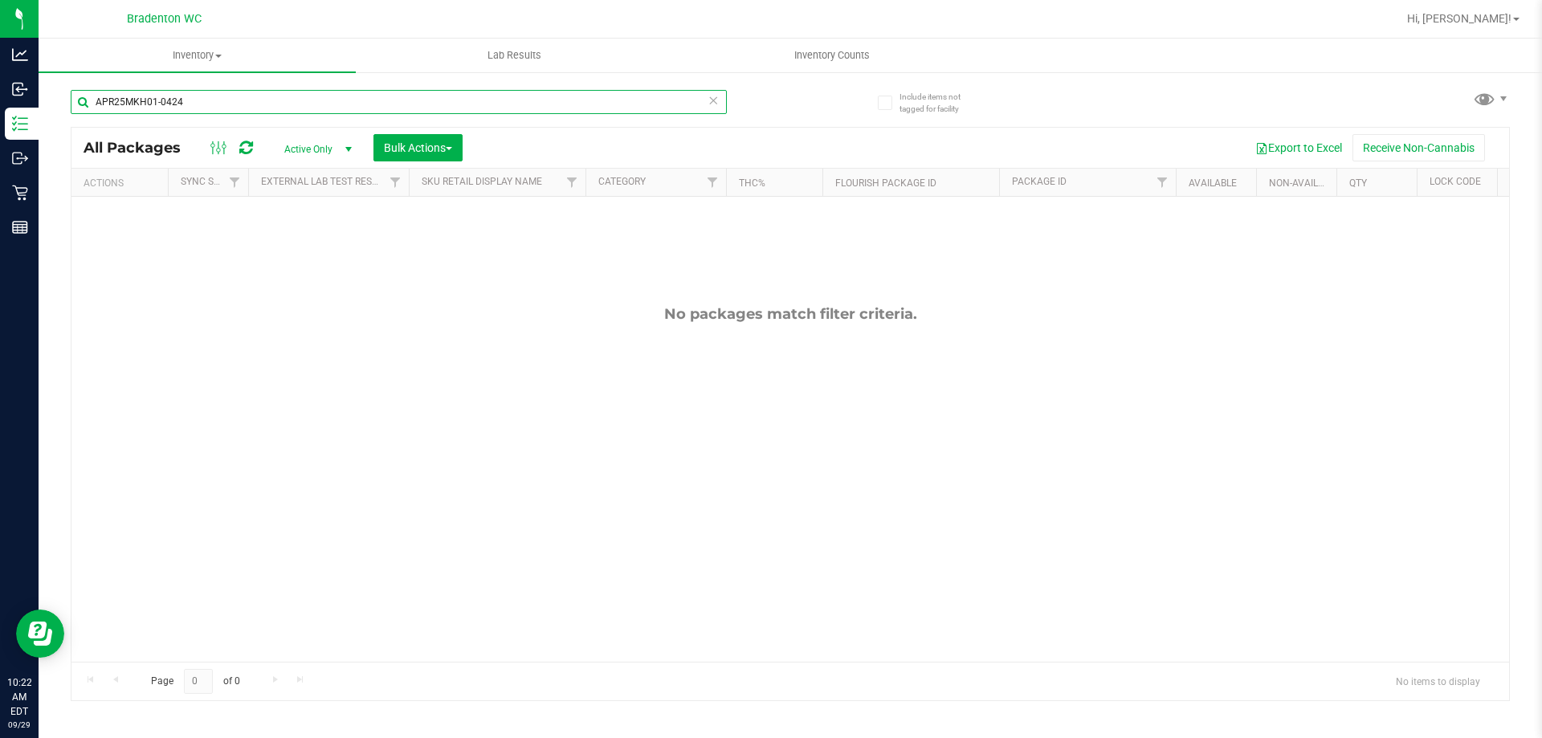
type input "APR25MKH01-0424"
click at [711, 94] on icon at bounding box center [713, 99] width 11 height 19
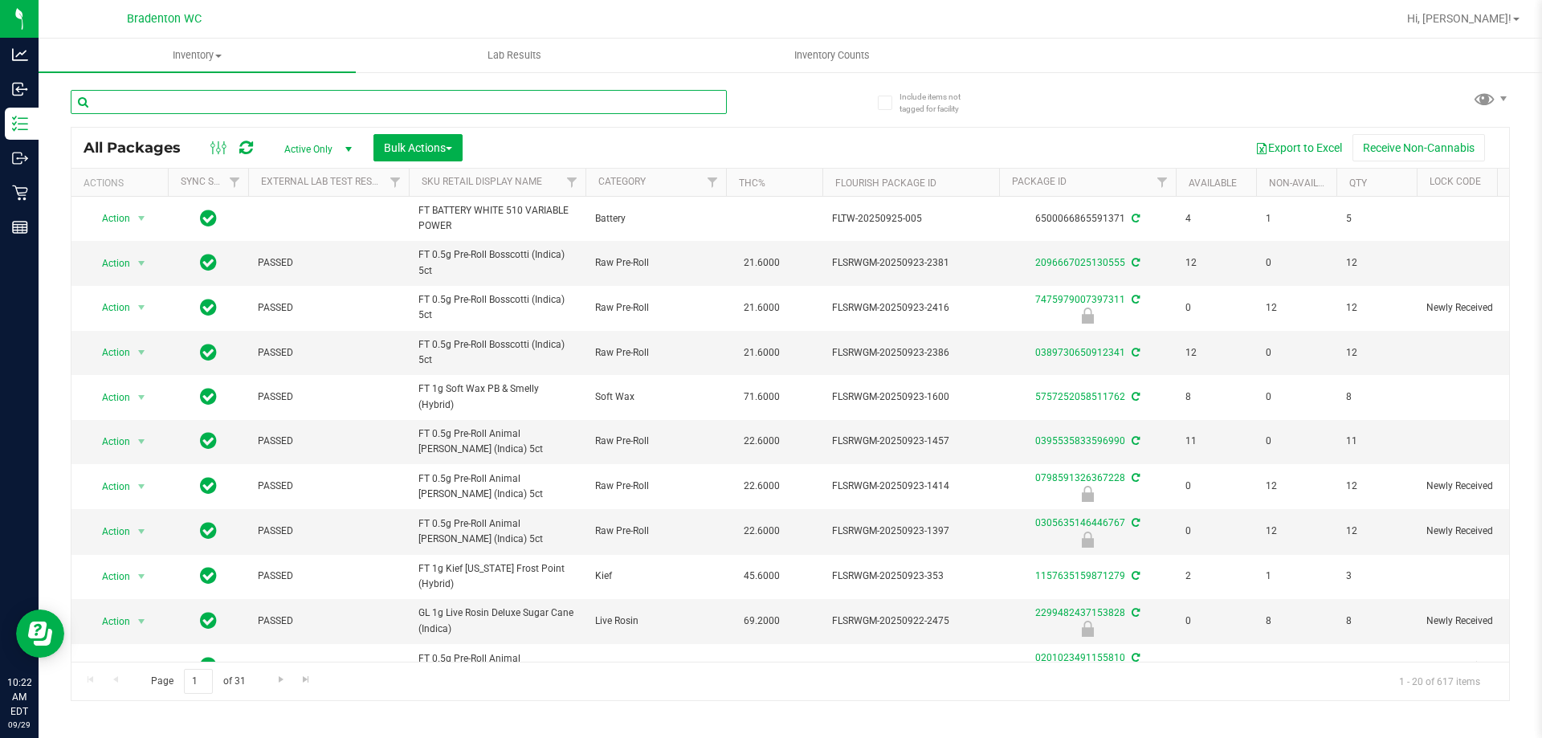
click at [237, 104] on input "text" at bounding box center [399, 102] width 656 height 24
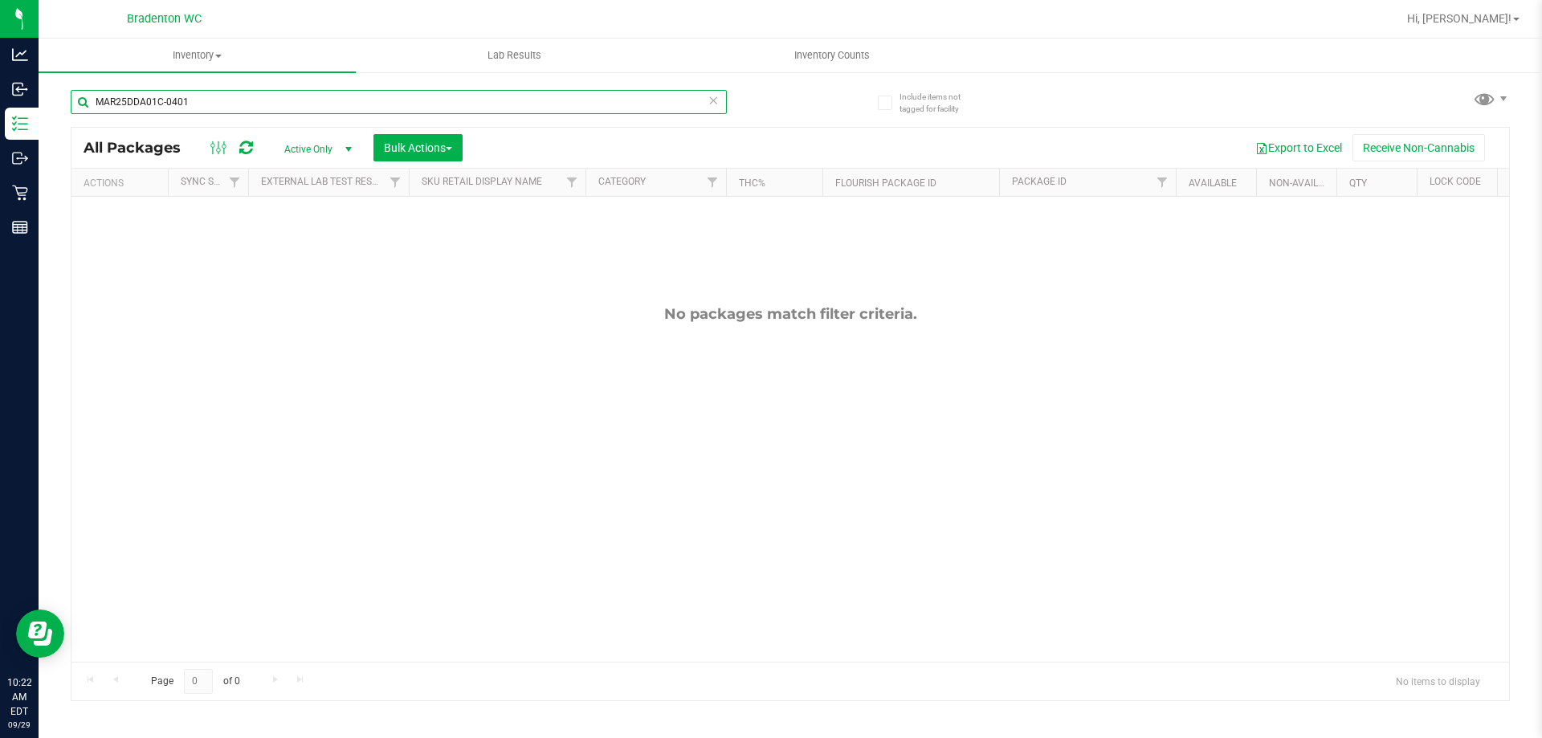
type input "MAR25DDA01C-0401"
click at [713, 99] on icon at bounding box center [713, 99] width 11 height 19
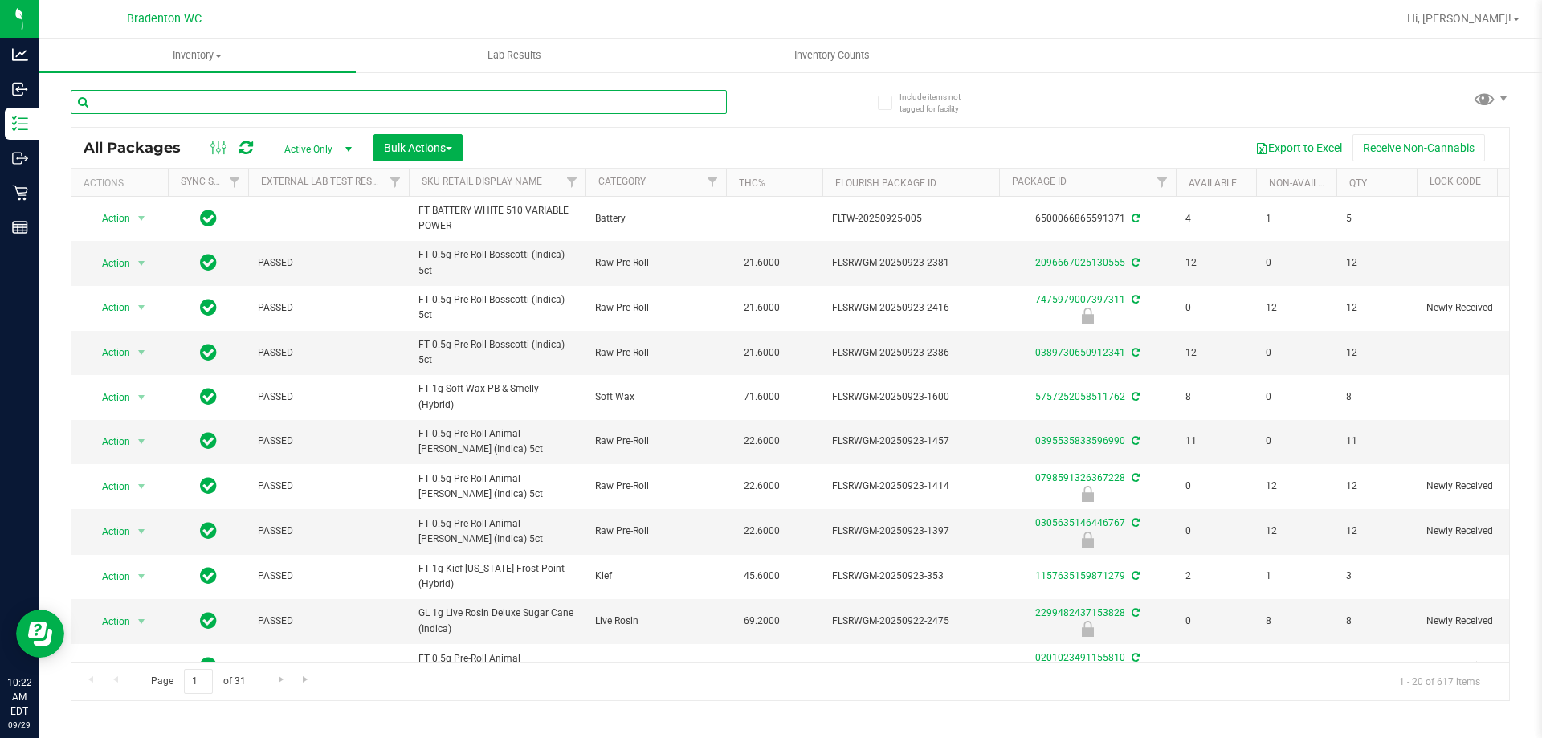
click at [296, 98] on input "text" at bounding box center [399, 102] width 656 height 24
type input "APR25KMT03-0423"
